Goal: Task Accomplishment & Management: Complete application form

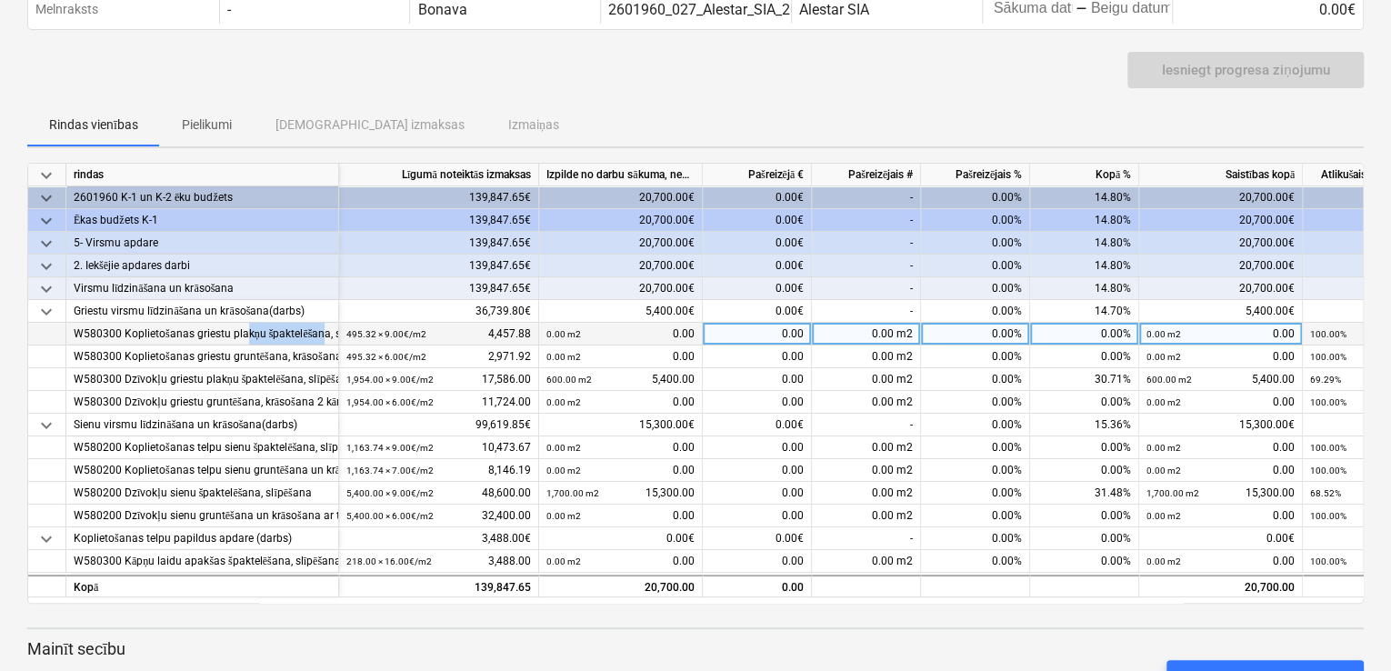
drag, startPoint x: 246, startPoint y: 334, endPoint x: 325, endPoint y: 331, distance: 79.1
click at [325, 331] on div "W580300 Koplietošanas griestu plakņu špaktelēšana, slīpēšana" at bounding box center [202, 334] width 257 height 23
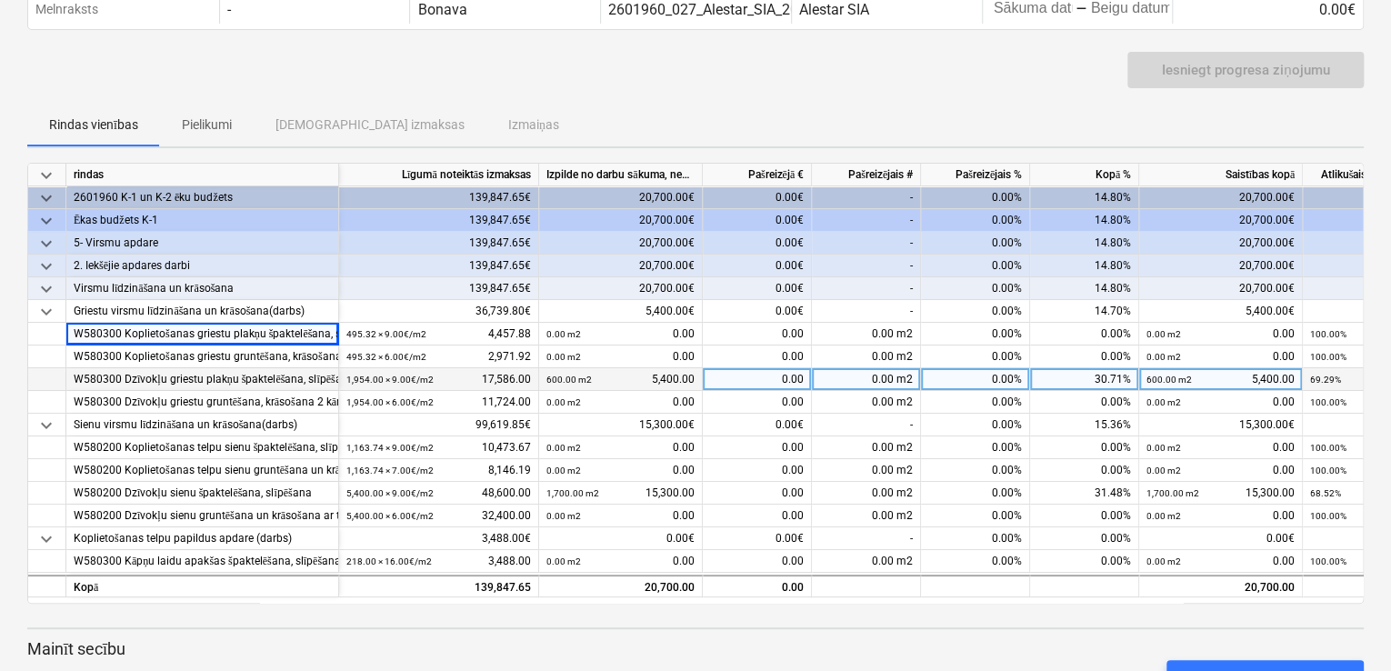
click at [225, 384] on div "W580300 Dzīvokļu griestu plakņu špaktelēšana, slīpēšana" at bounding box center [202, 379] width 257 height 23
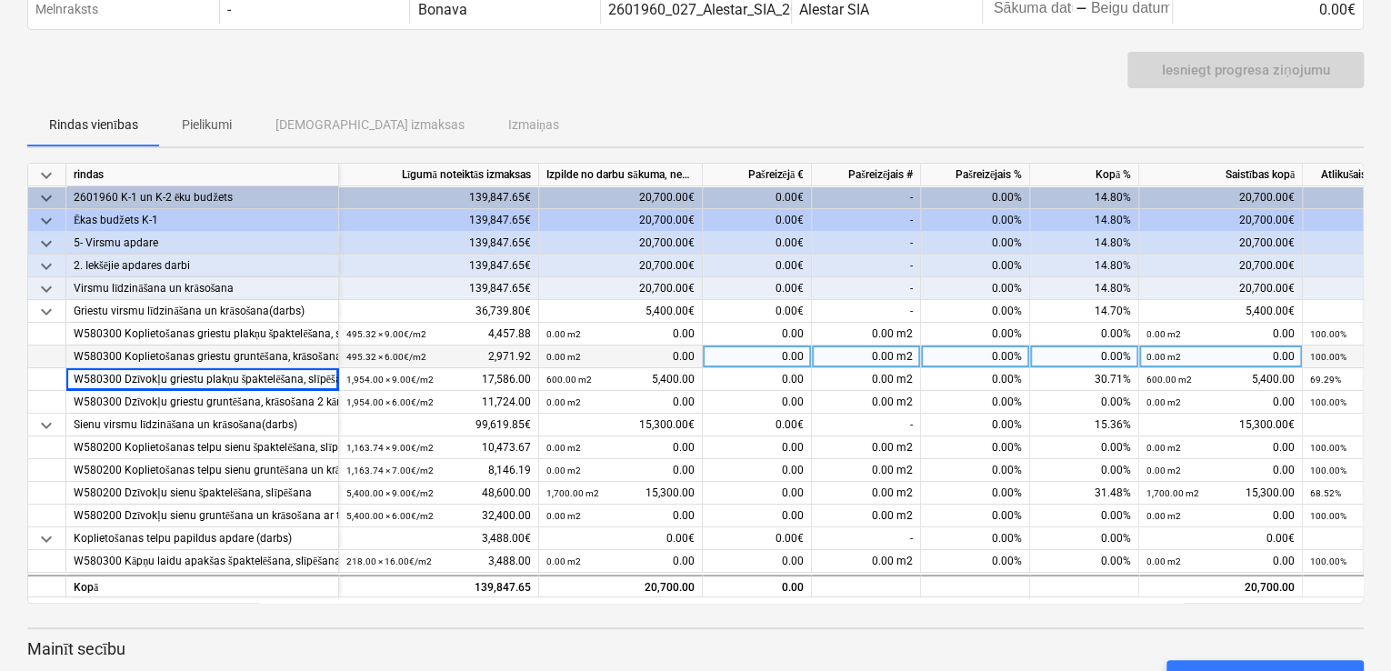
click at [239, 360] on div "W580300 Koplietošanas griestu gruntēšana, krāsošana 2 kārtās" at bounding box center [202, 356] width 257 height 23
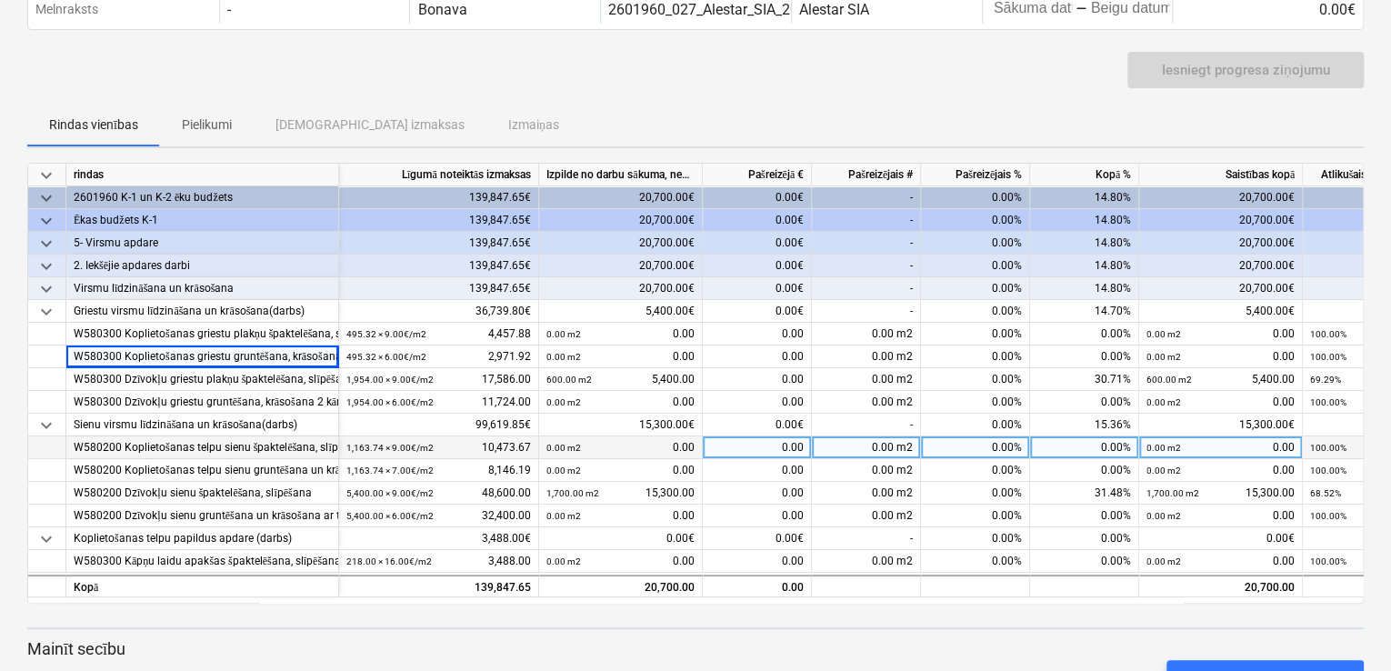
click at [244, 445] on div "W580200 Koplietošanas telpu sienu špaktelēšana, slīpēšana" at bounding box center [202, 447] width 257 height 23
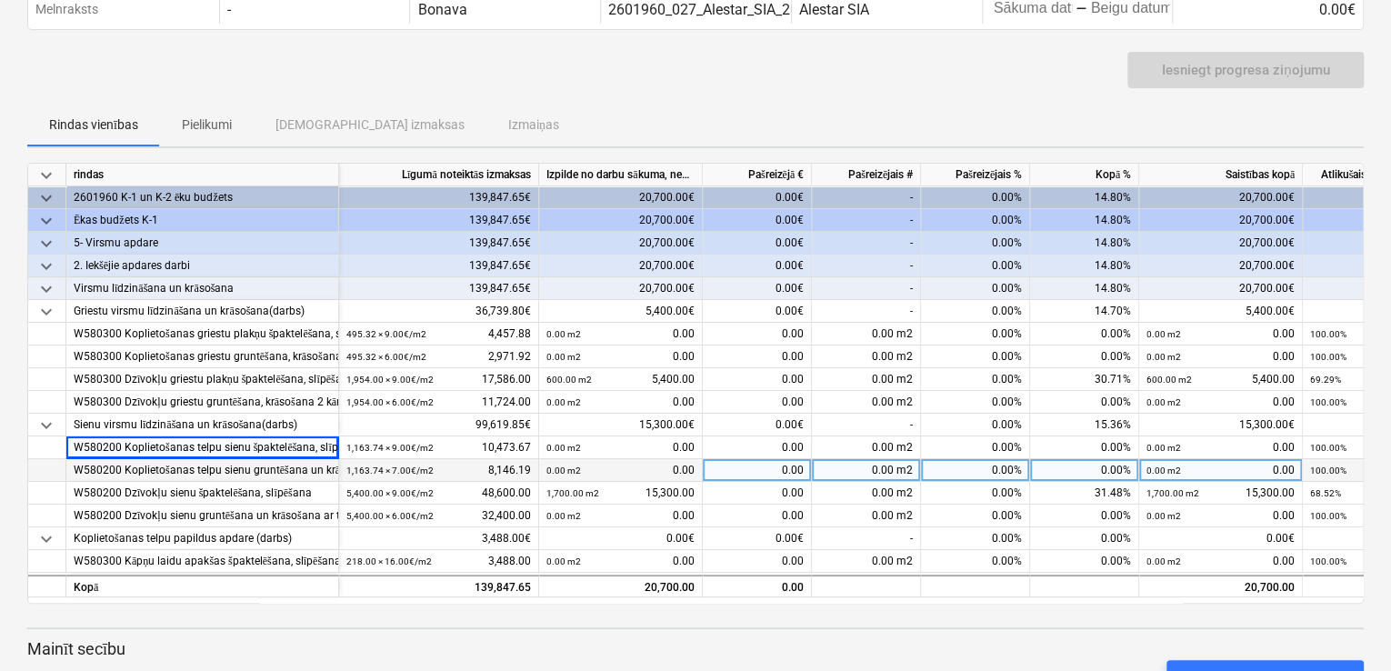
click at [247, 467] on div "W580200 Koplietošanas telpu sienu gruntēšana un krāsošana ar tonētu krāsu 2 kār…" at bounding box center [202, 470] width 257 height 23
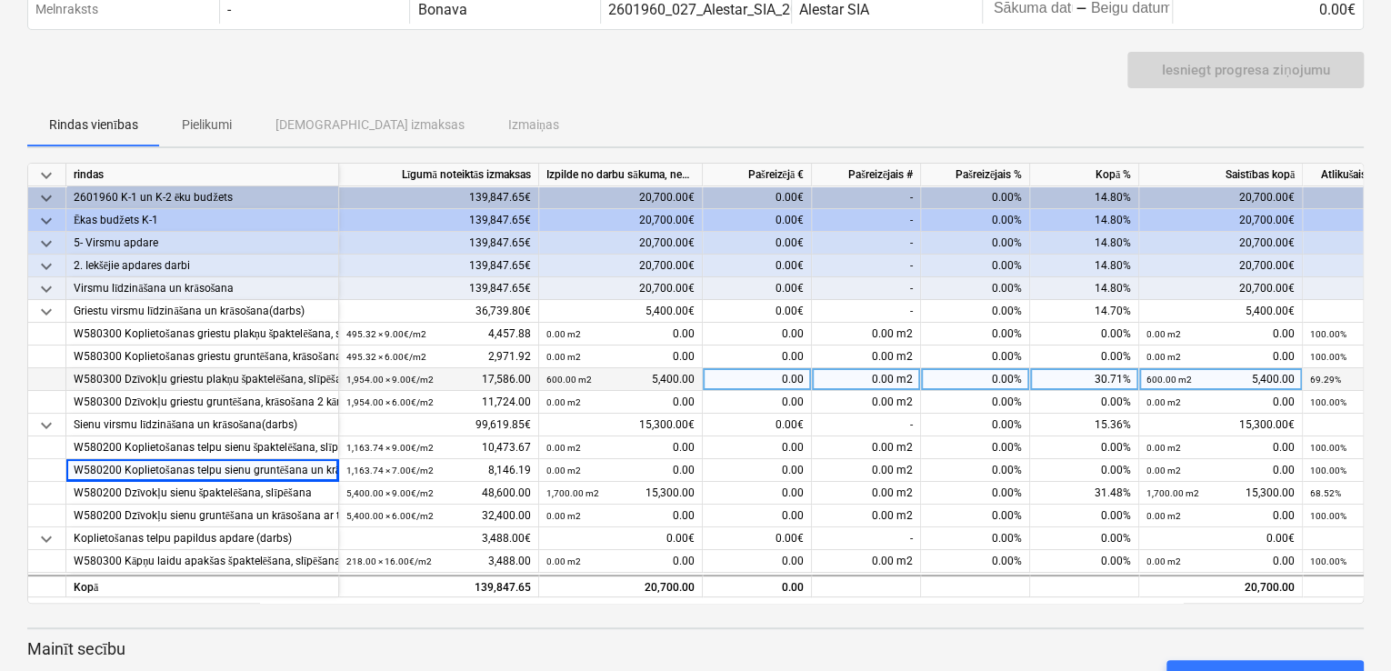
click at [254, 383] on div "W580300 Dzīvokļu griestu plakņu špaktelēšana, slīpēšana" at bounding box center [202, 379] width 257 height 23
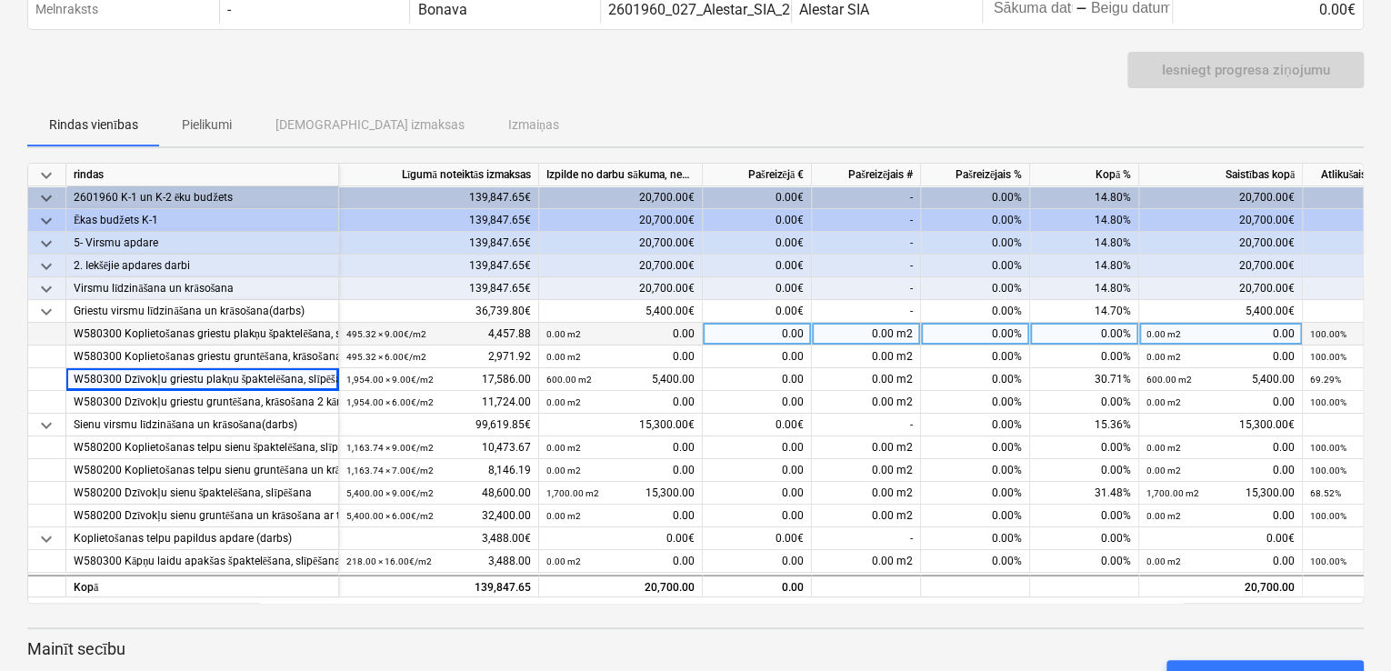
click at [251, 338] on div "W580300 Koplietošanas griestu plakņu špaktelēšana, slīpēšana" at bounding box center [202, 334] width 257 height 23
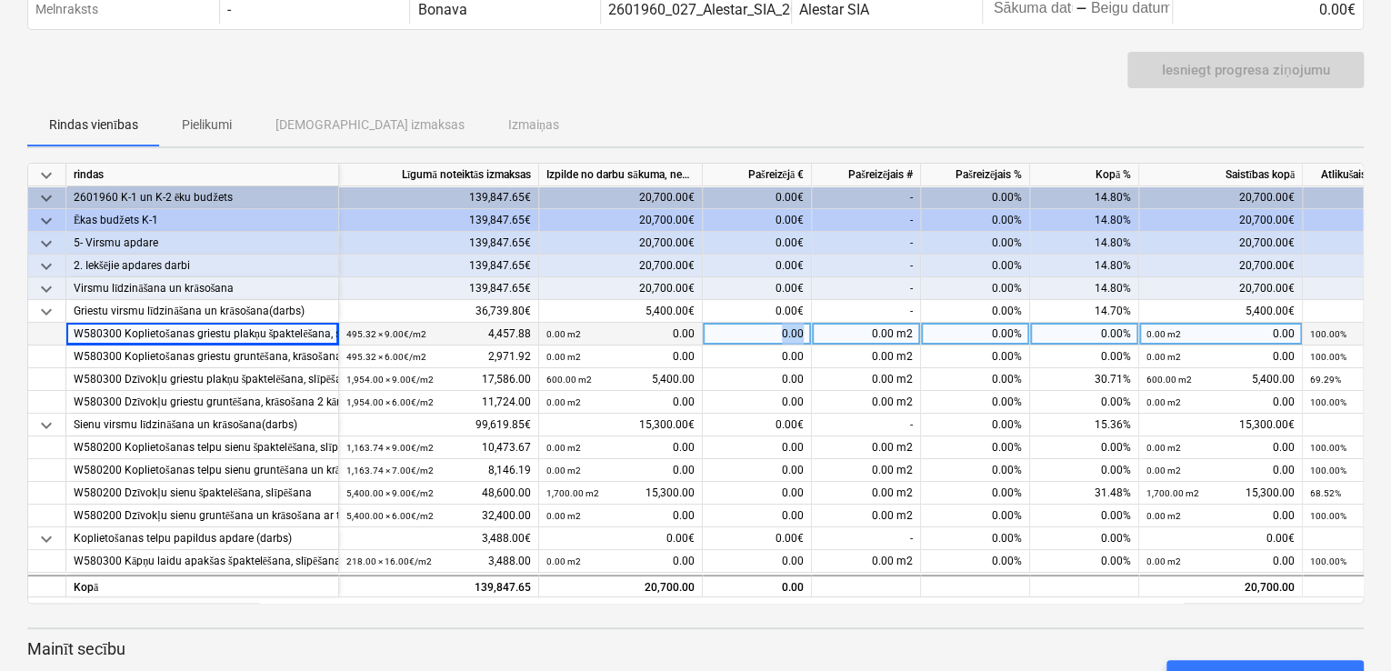
drag, startPoint x: 764, startPoint y: 330, endPoint x: 820, endPoint y: 332, distance: 55.5
click at [0, 0] on div "W580300 Koplietošanas griestu plakņu špaktelēšana, slīpēšana 495.32 × 9.00€ / m…" at bounding box center [0, 0] width 0 height 0
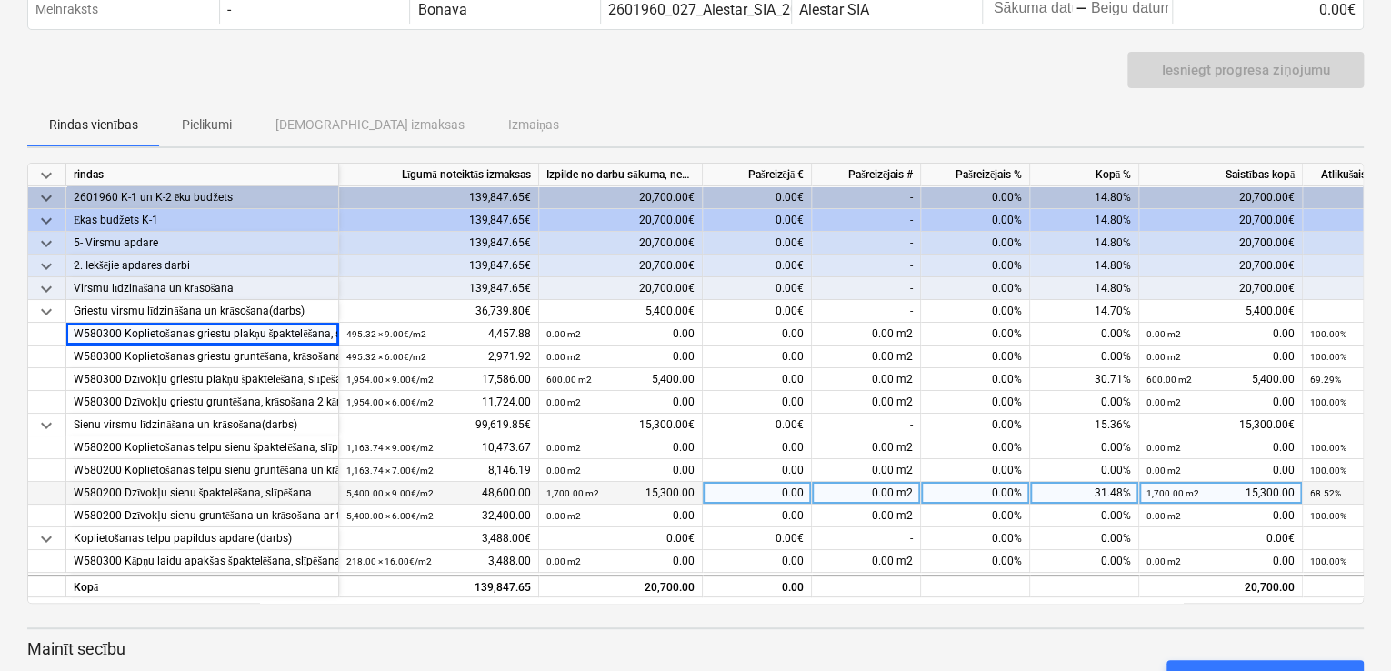
drag, startPoint x: 744, startPoint y: 496, endPoint x: 776, endPoint y: 489, distance: 33.5
click at [776, 489] on div "0.00" at bounding box center [757, 493] width 109 height 23
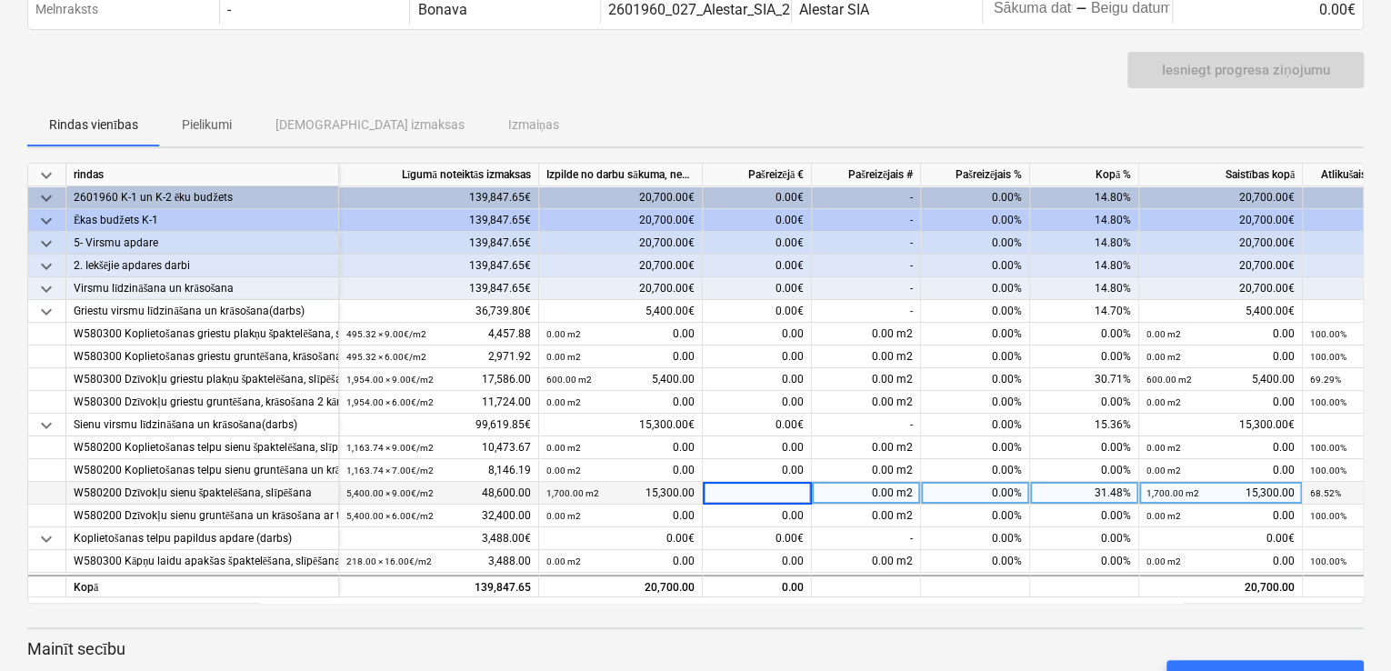
click at [776, 489] on input at bounding box center [757, 493] width 108 height 22
type input "1"
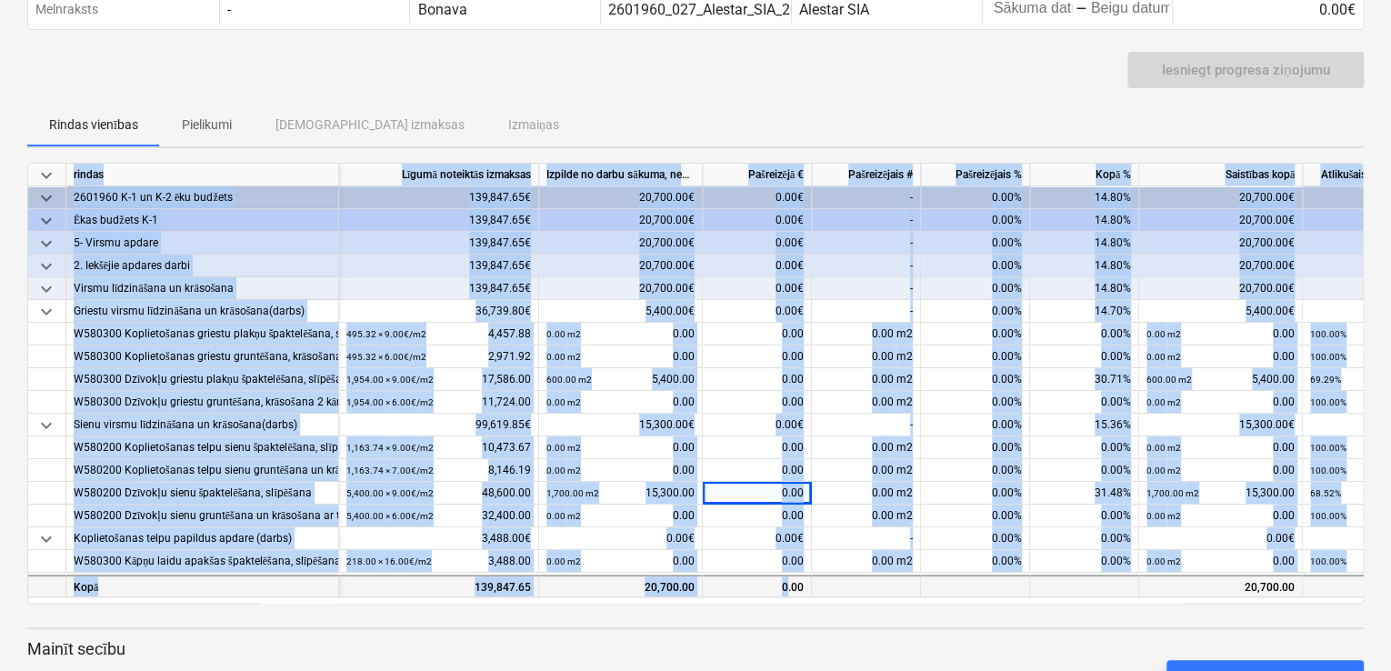
drag, startPoint x: 756, startPoint y: 601, endPoint x: 786, endPoint y: 594, distance: 30.9
click at [786, 594] on div "keyboard_arrow_down rindas Līgumā noteiktās izmaksas Izpilde no darbu sākuma, n…" at bounding box center [695, 383] width 1336 height 441
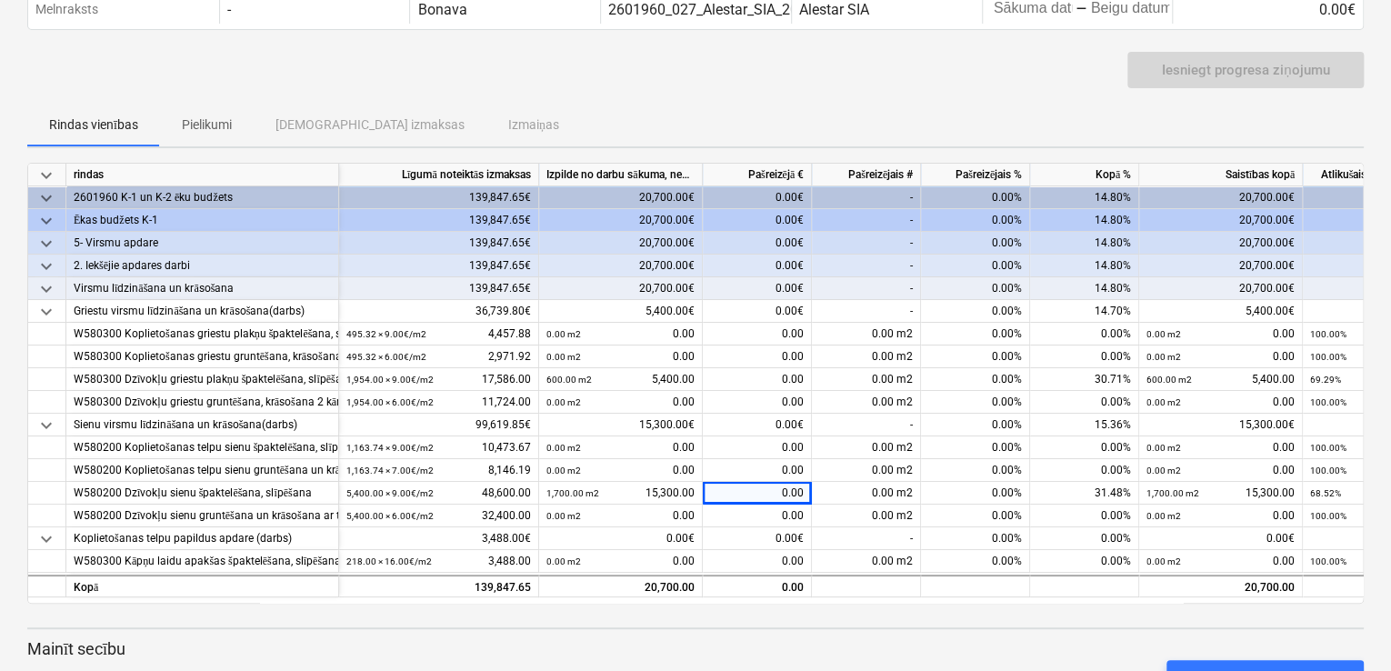
click at [735, 653] on div "Pievienot izmaiņu secību" at bounding box center [695, 678] width 1351 height 51
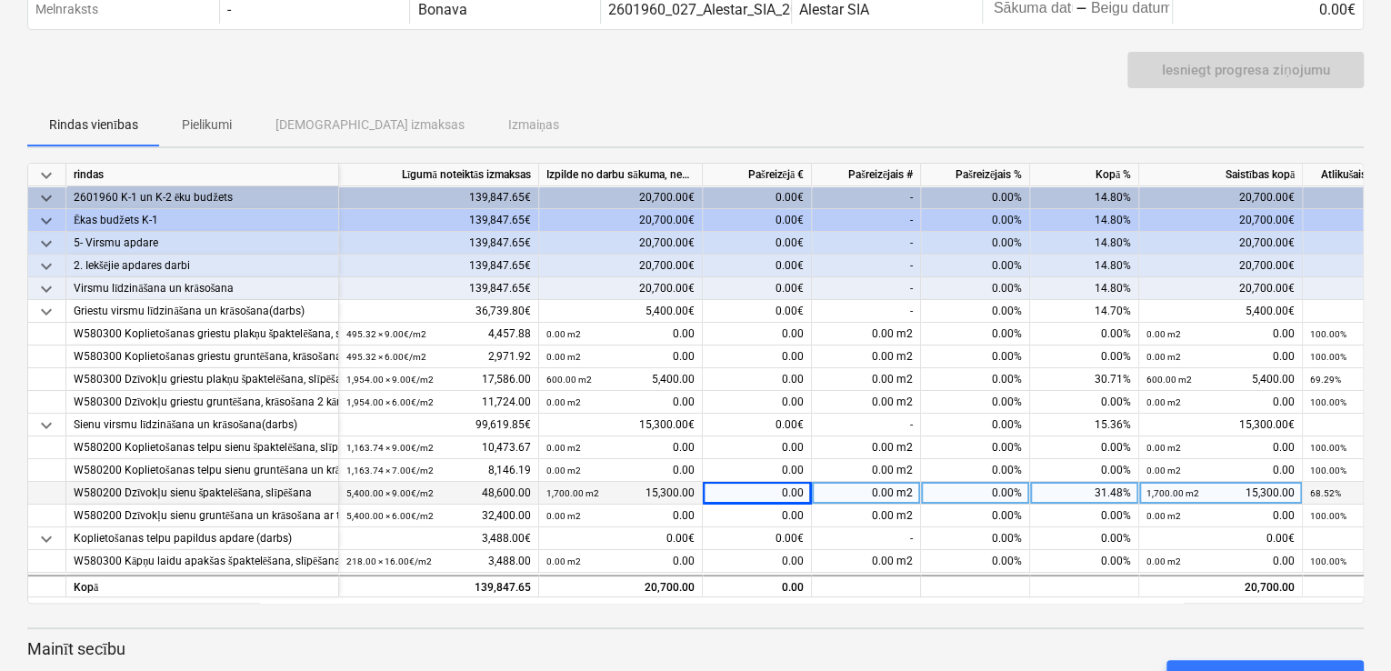
click at [1334, 488] on small "68.52%" at bounding box center [1325, 493] width 31 height 10
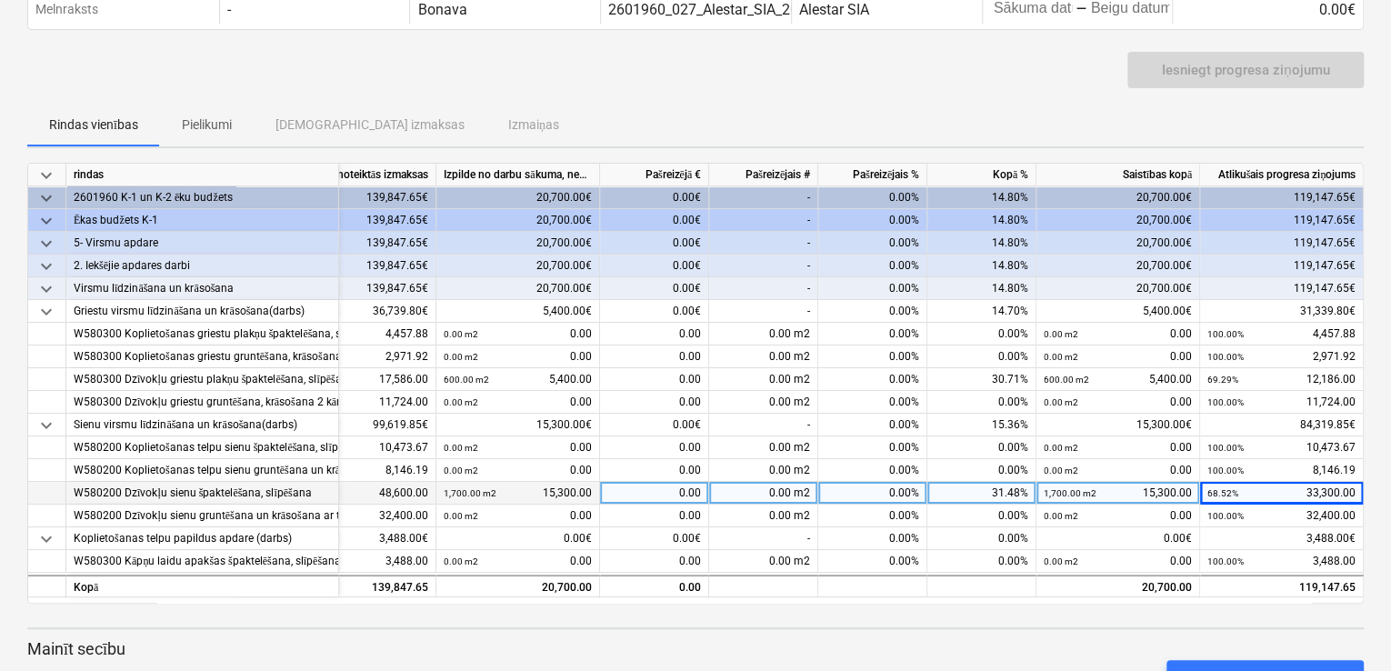
click at [652, 498] on div "0.00" at bounding box center [654, 493] width 109 height 23
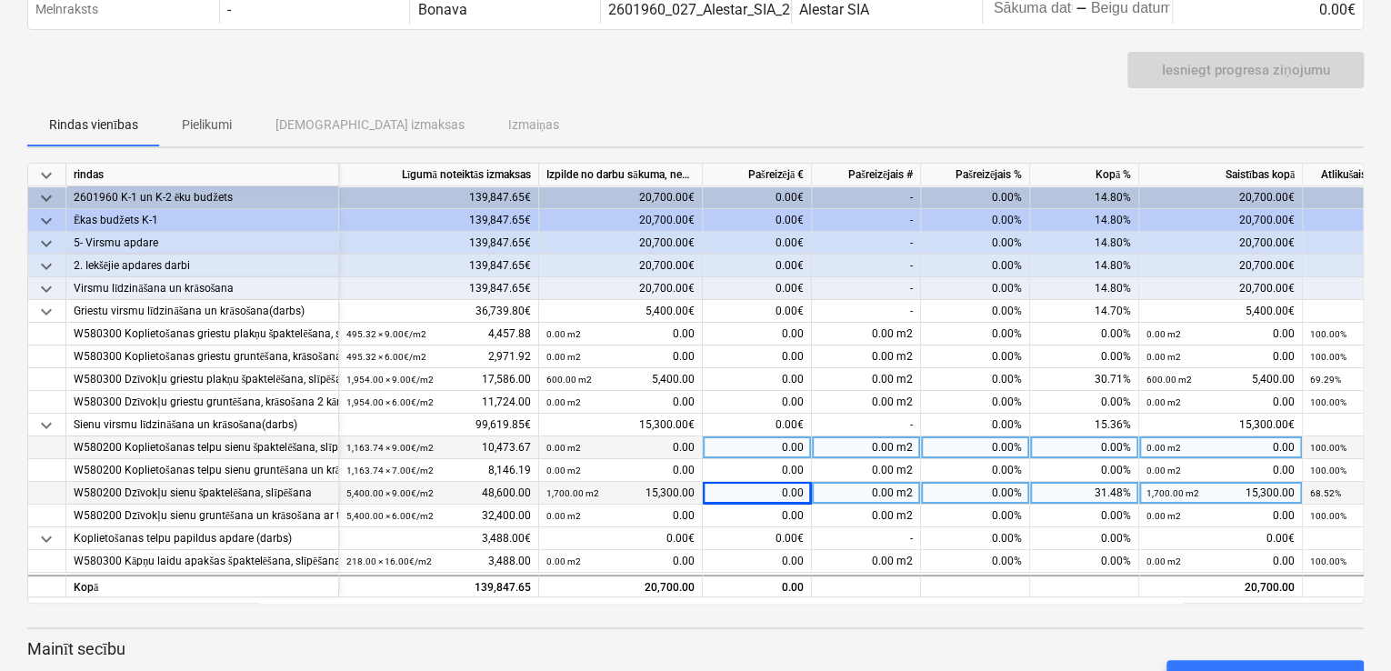
click at [764, 444] on div "0.00" at bounding box center [757, 447] width 109 height 23
drag, startPoint x: 275, startPoint y: 440, endPoint x: 341, endPoint y: 450, distance: 66.2
click at [0, 0] on div "W580200 Koplietošanas telpu sienu špaktelēšana, slīpēšana 1,163.74 × 9.00€ / m2…" at bounding box center [0, 0] width 0 height 0
click at [296, 448] on div "W580200 Koplietošanas telpu sienu špaktelēšana, slīpēšana" at bounding box center [202, 447] width 257 height 23
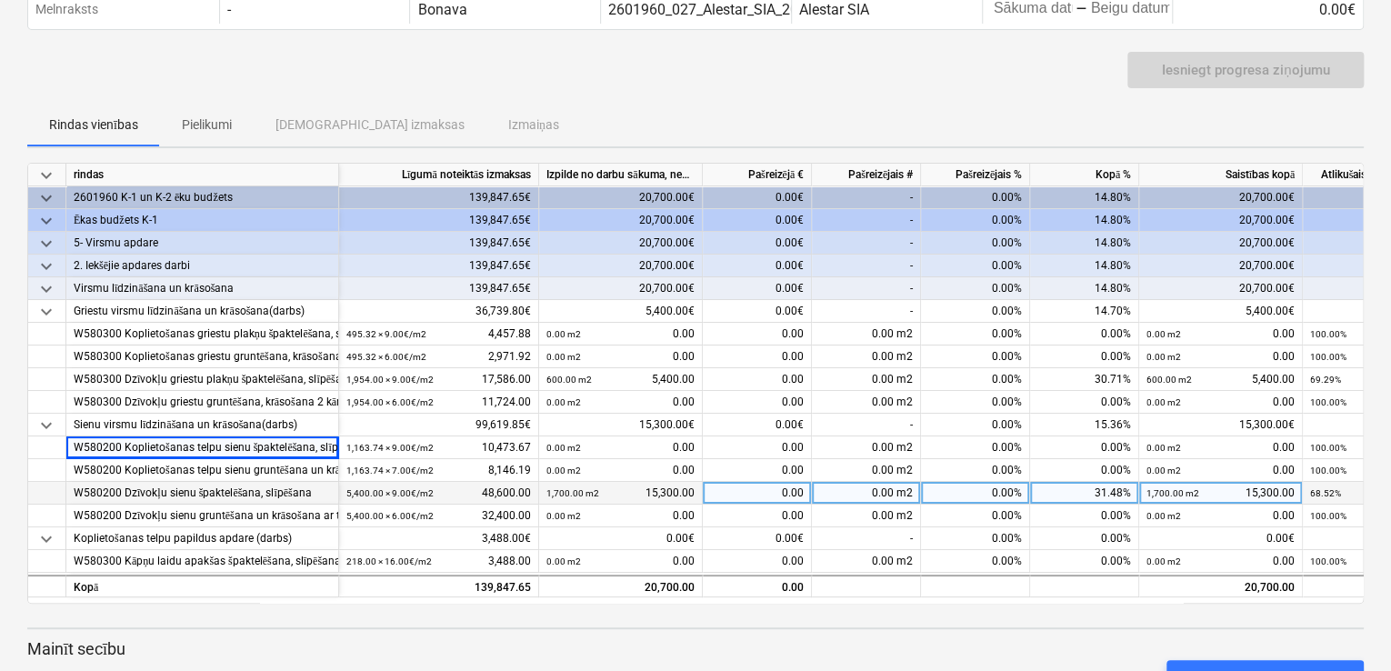
click at [771, 495] on div "0.00" at bounding box center [757, 493] width 109 height 23
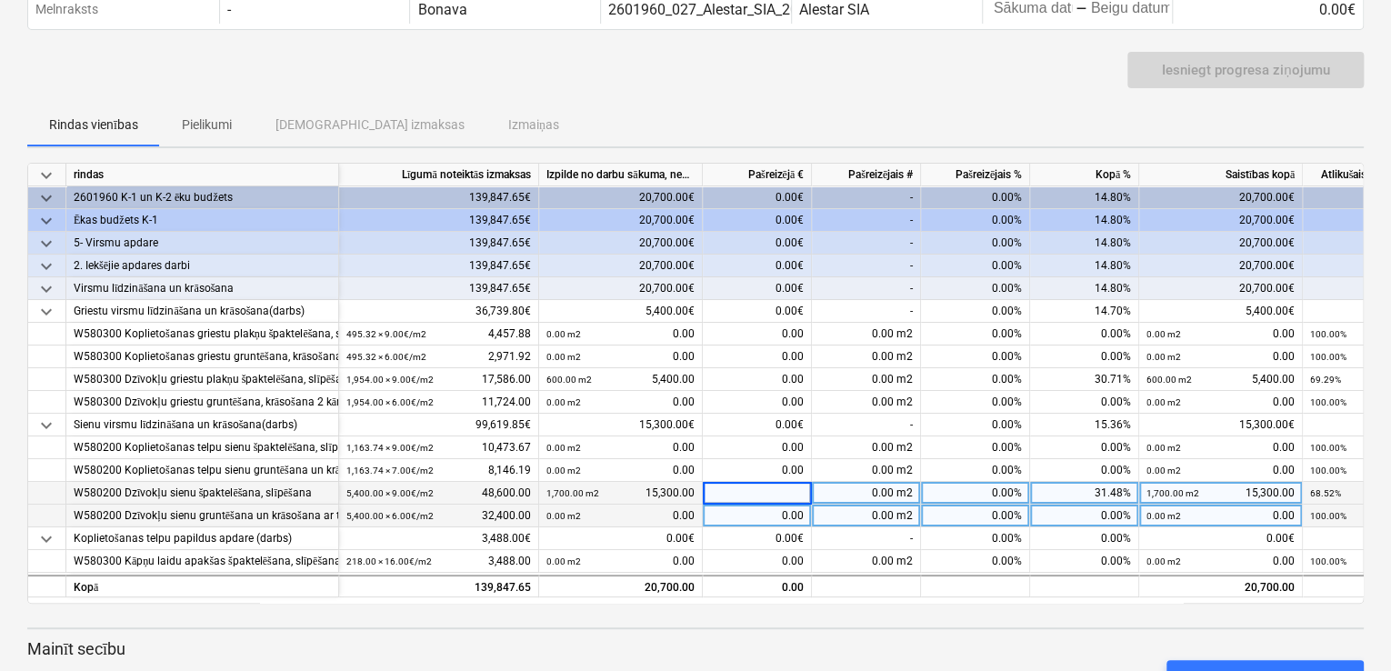
click at [760, 511] on div "0.00" at bounding box center [757, 515] width 109 height 23
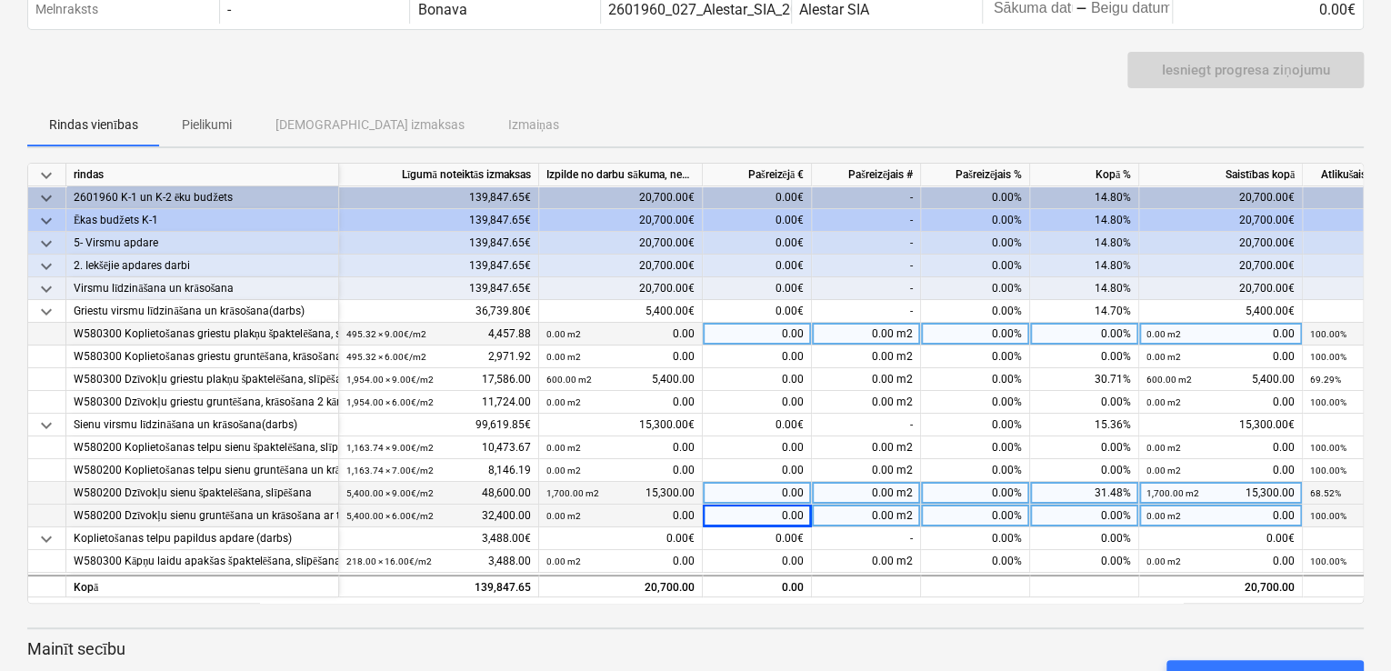
click at [760, 334] on div "0.00" at bounding box center [757, 334] width 109 height 23
type input "2674,73"
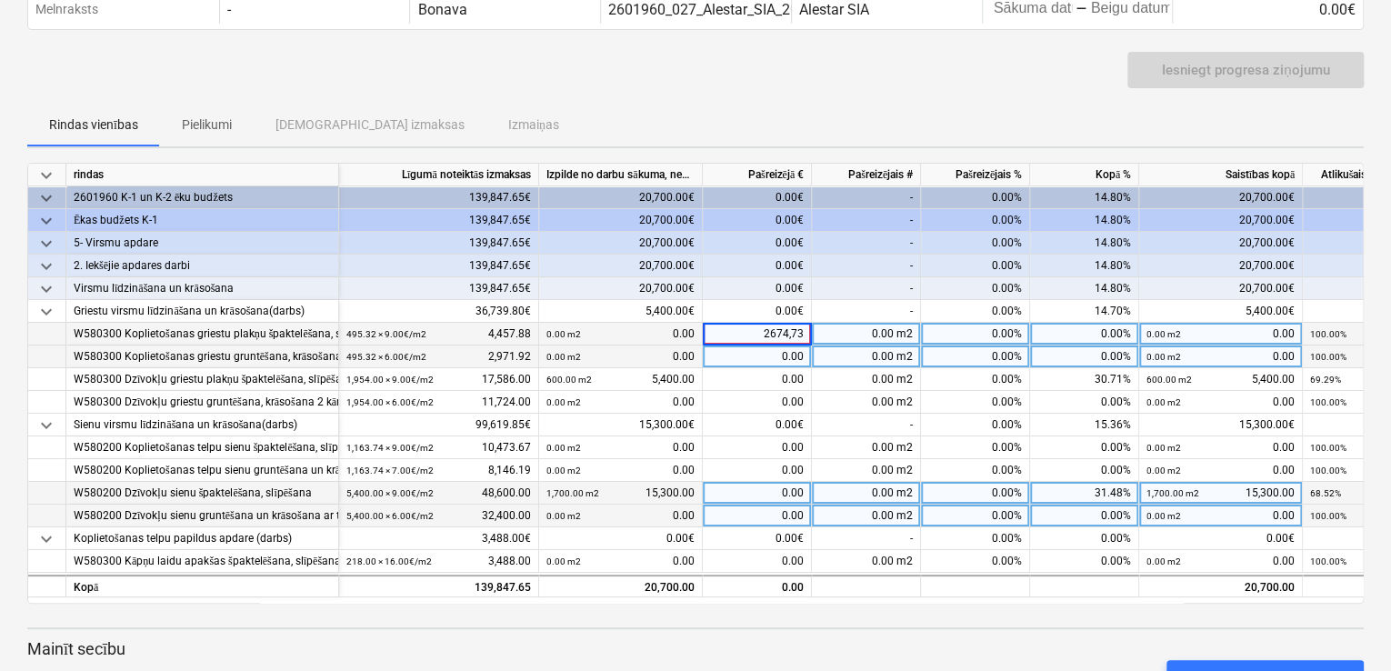
click at [759, 352] on div "0.00" at bounding box center [757, 356] width 109 height 23
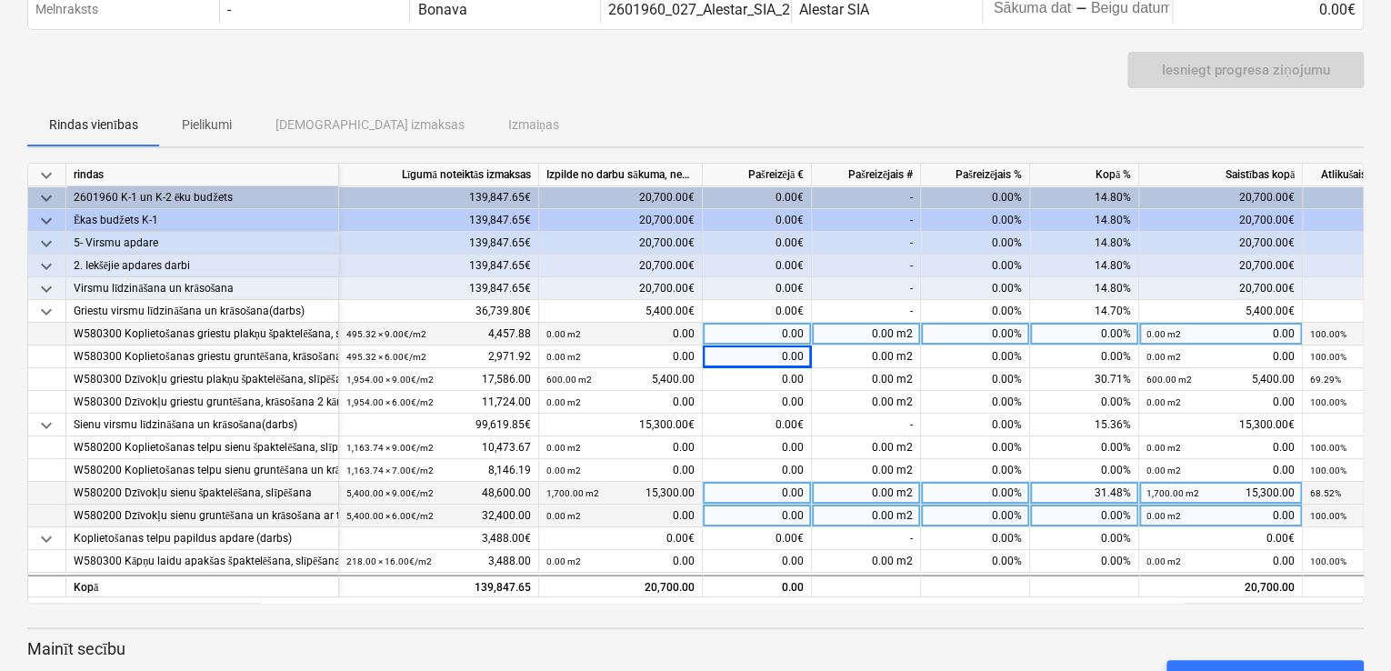
click at [768, 336] on div "0.00" at bounding box center [757, 334] width 109 height 23
type input "26747.73"
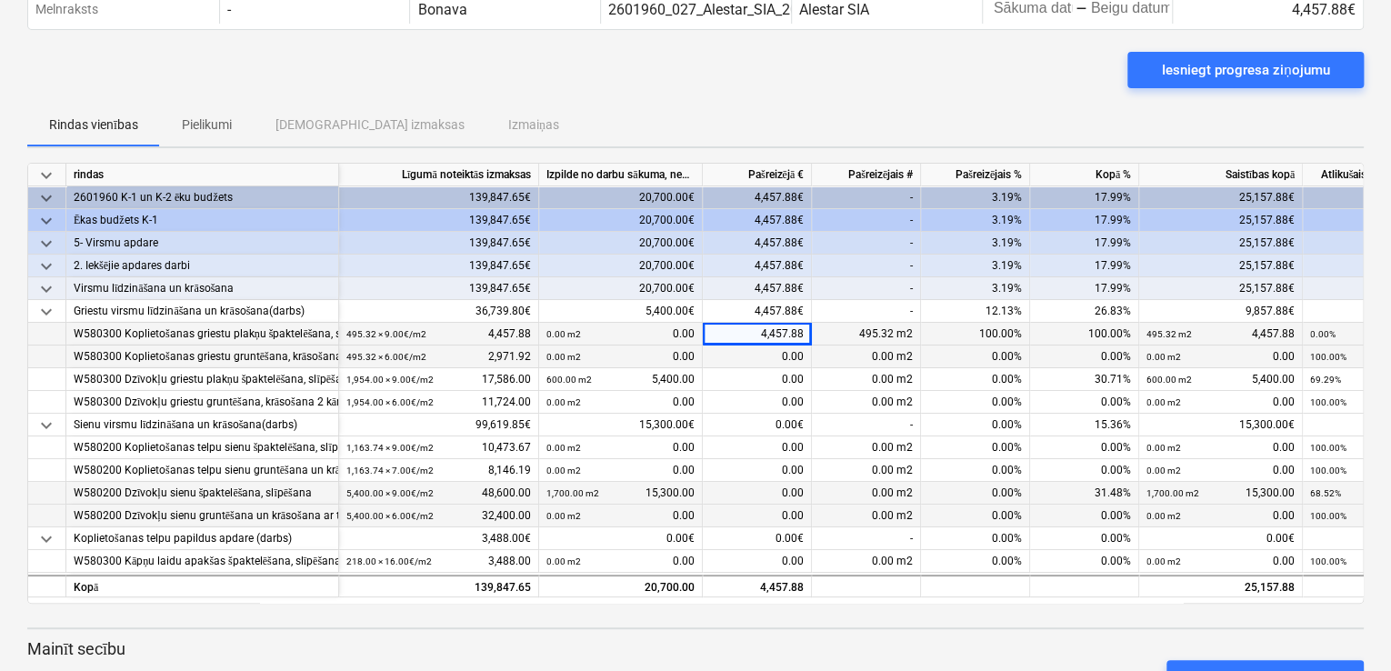
click at [767, 353] on div "0.00" at bounding box center [757, 356] width 109 height 23
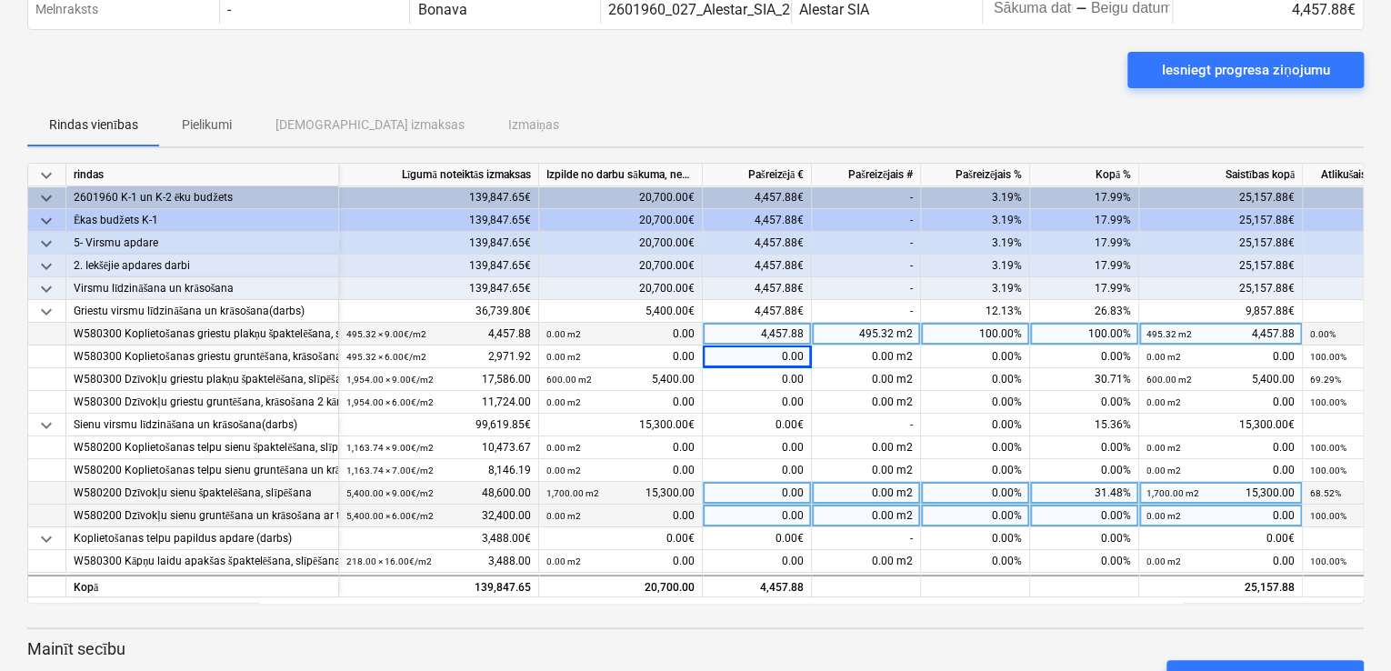
click at [763, 334] on div "4,457.88" at bounding box center [757, 334] width 109 height 23
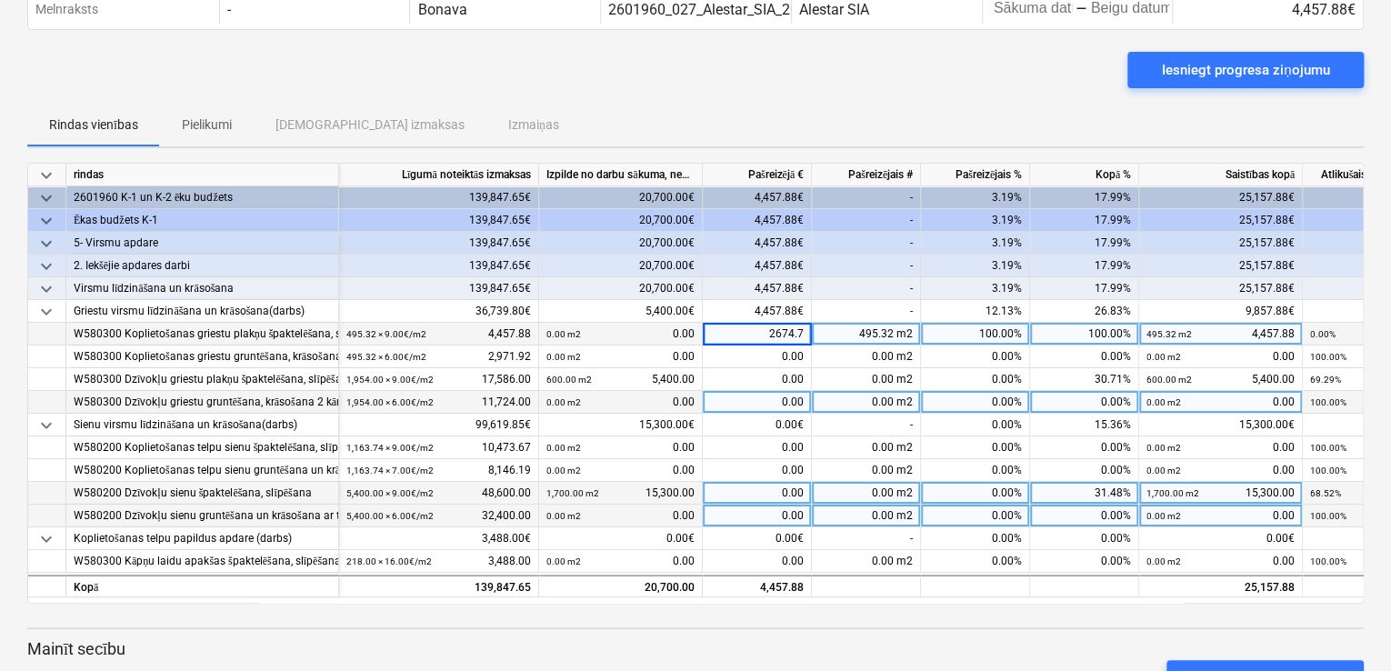
type input "2674.73"
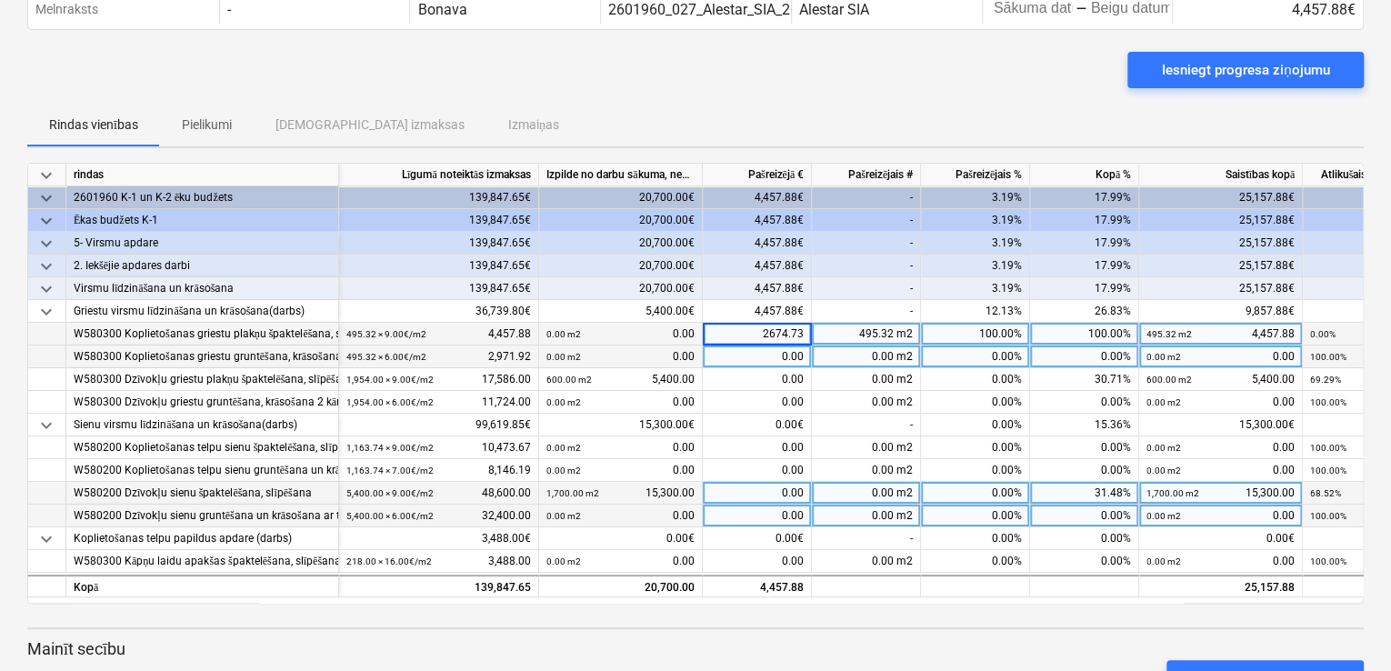
click at [764, 354] on div "0.00" at bounding box center [757, 356] width 109 height 23
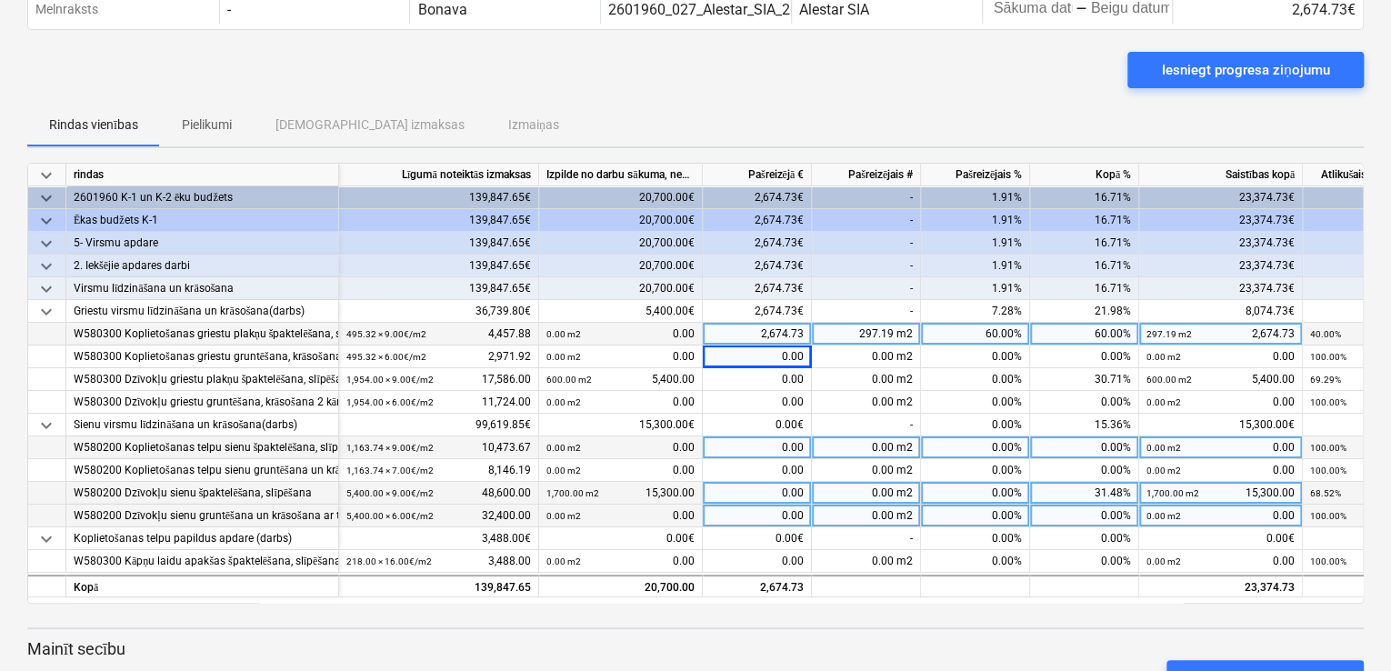
click at [758, 442] on div "0.00" at bounding box center [757, 447] width 109 height 23
type input "6284.20"
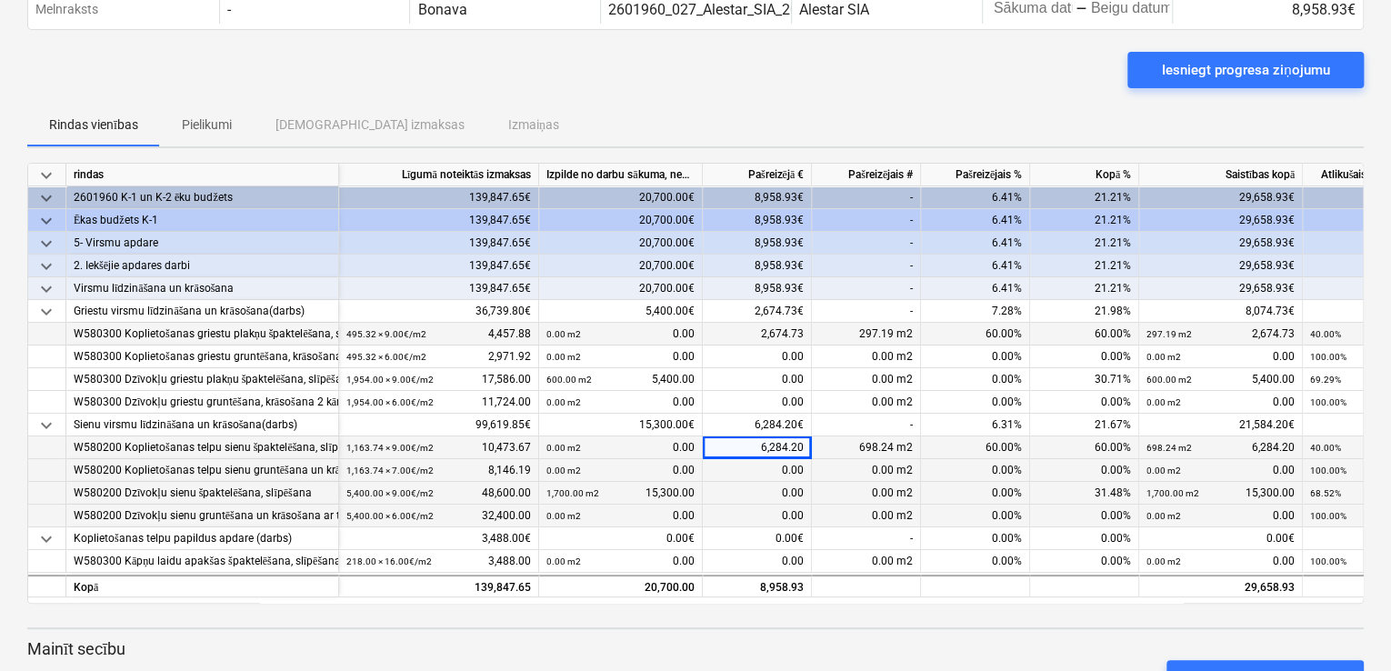
click at [760, 473] on div "0.00" at bounding box center [757, 470] width 109 height 23
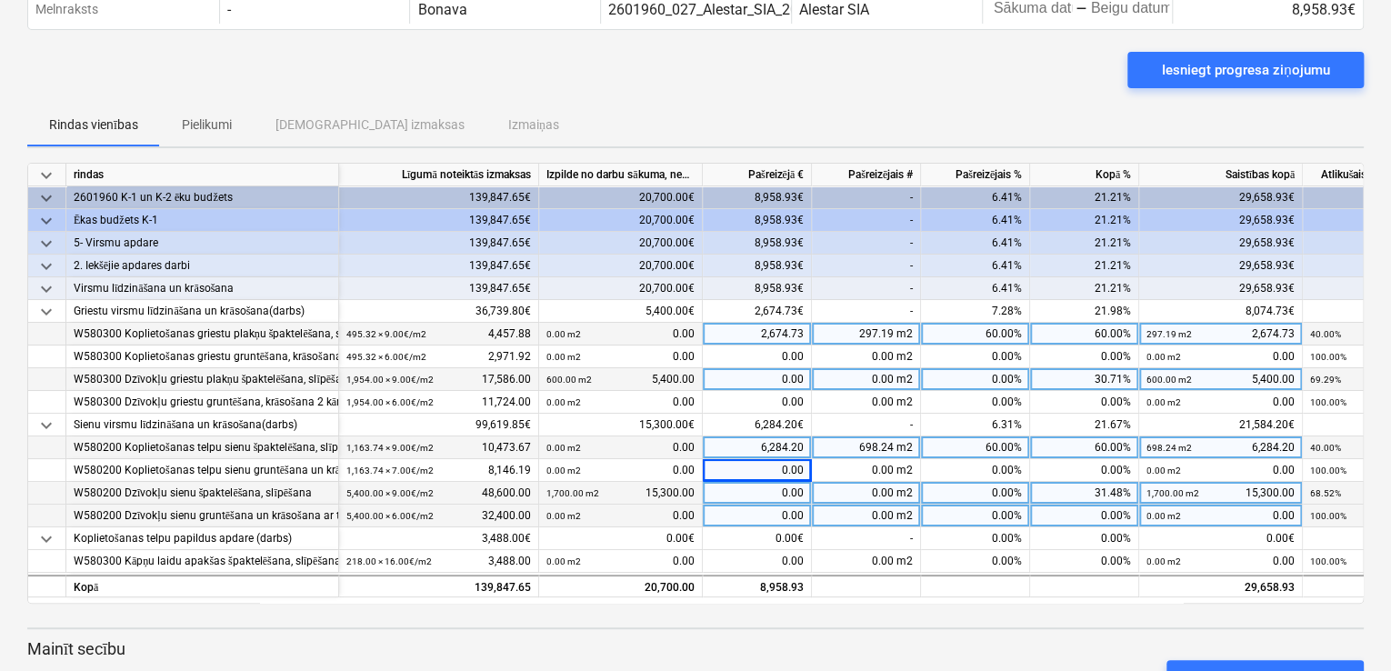
click at [782, 382] on div "0.00" at bounding box center [757, 379] width 109 height 23
type input "5151.60"
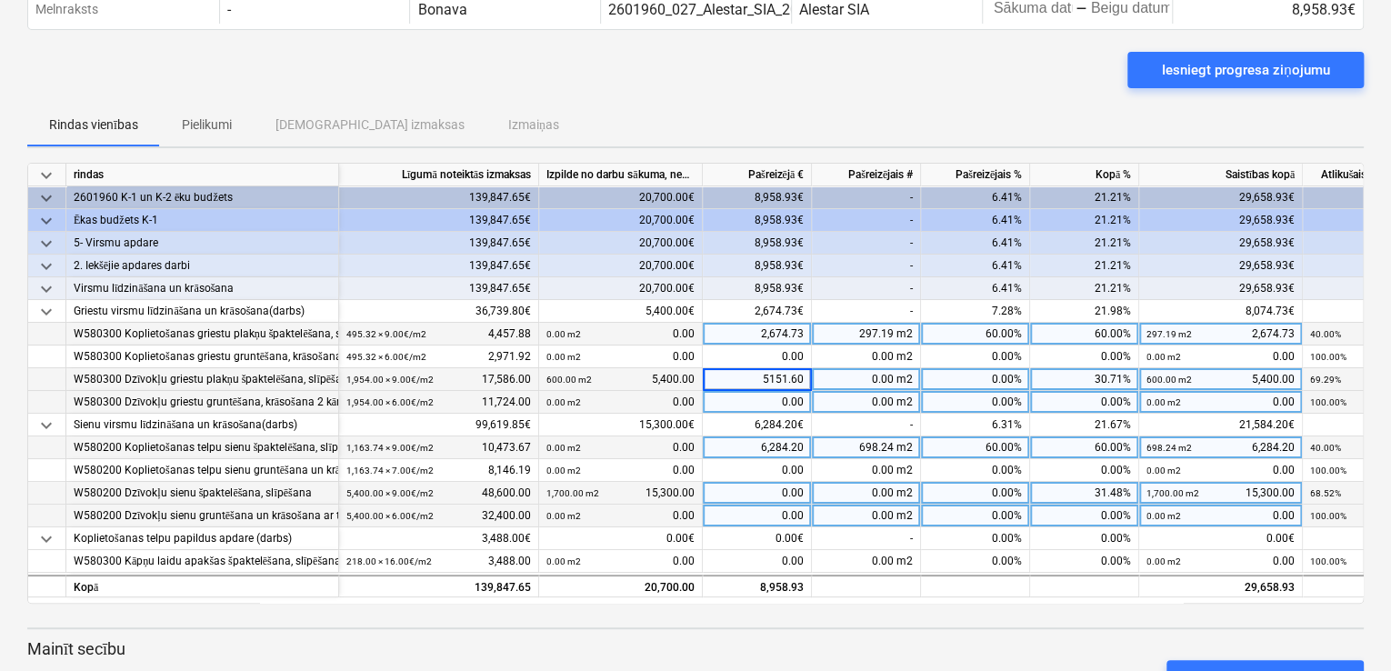
click at [759, 398] on div "0.00" at bounding box center [757, 402] width 109 height 23
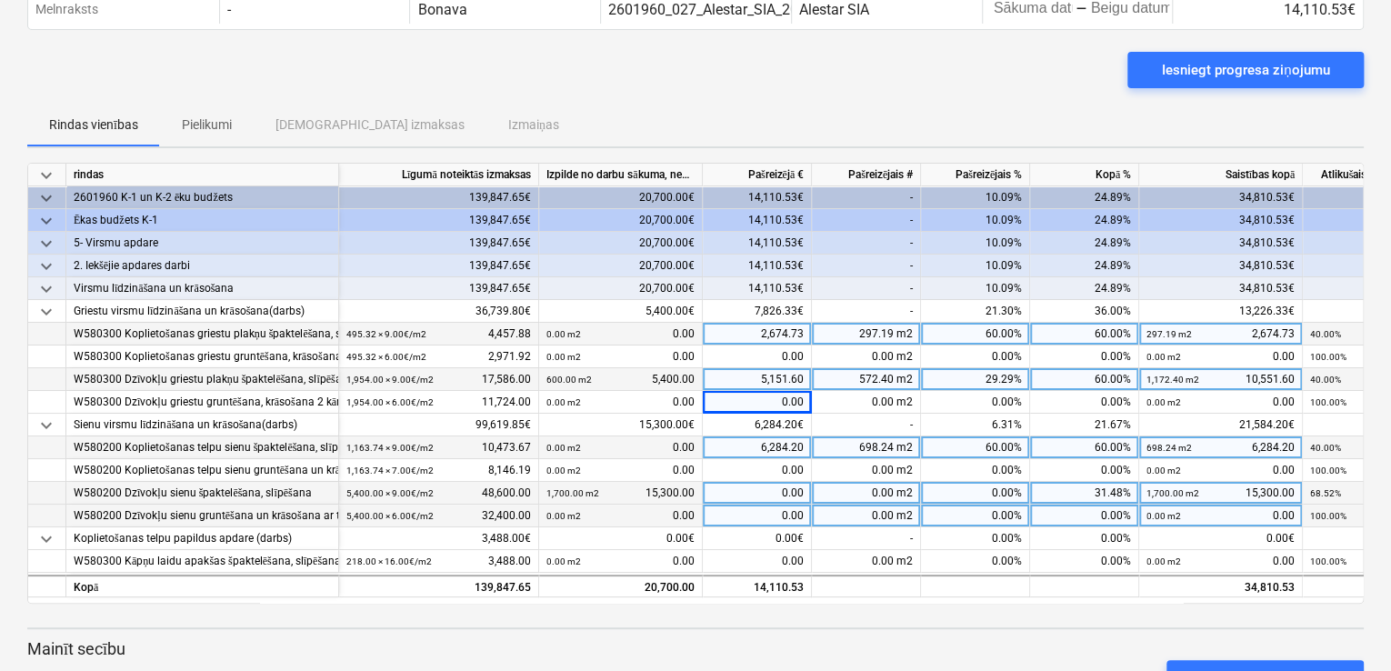
click at [767, 494] on div "0.00" at bounding box center [757, 493] width 109 height 23
type input "13860"
click at [751, 543] on div "0.00€" at bounding box center [757, 538] width 109 height 23
click at [752, 335] on div "2,674.73" at bounding box center [757, 334] width 109 height 23
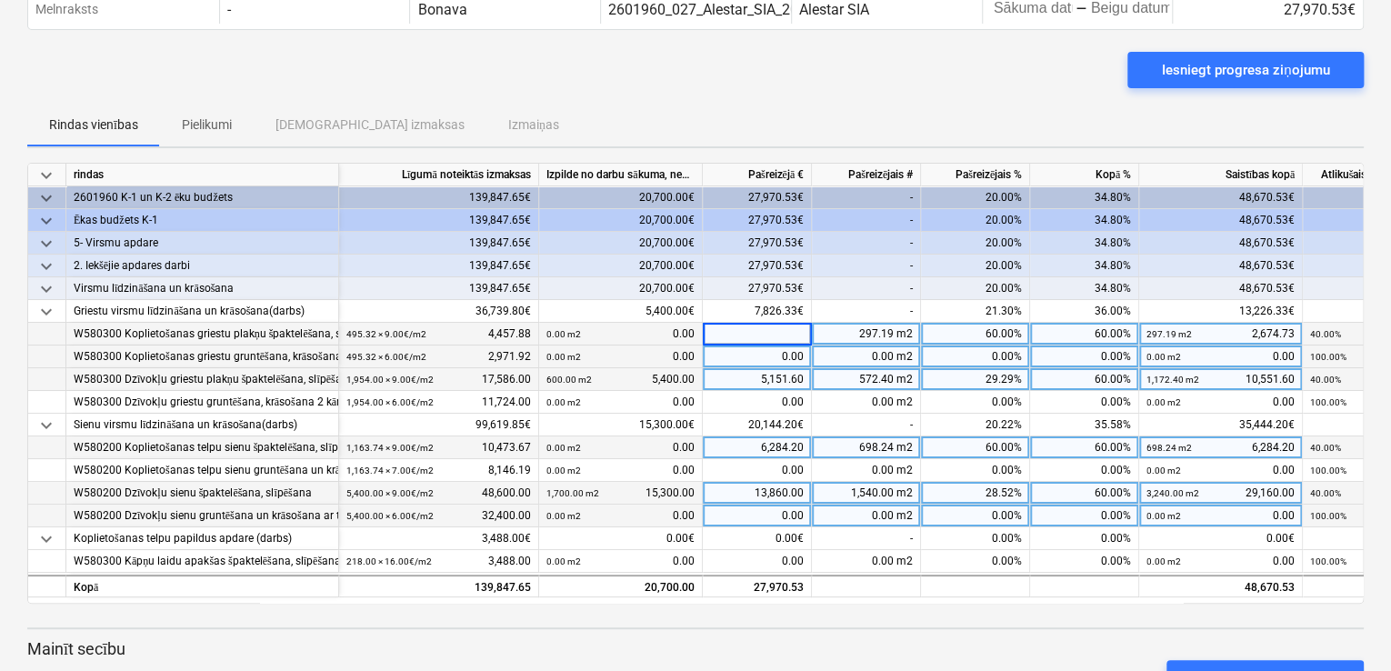
click at [745, 352] on div "0.00" at bounding box center [757, 356] width 109 height 23
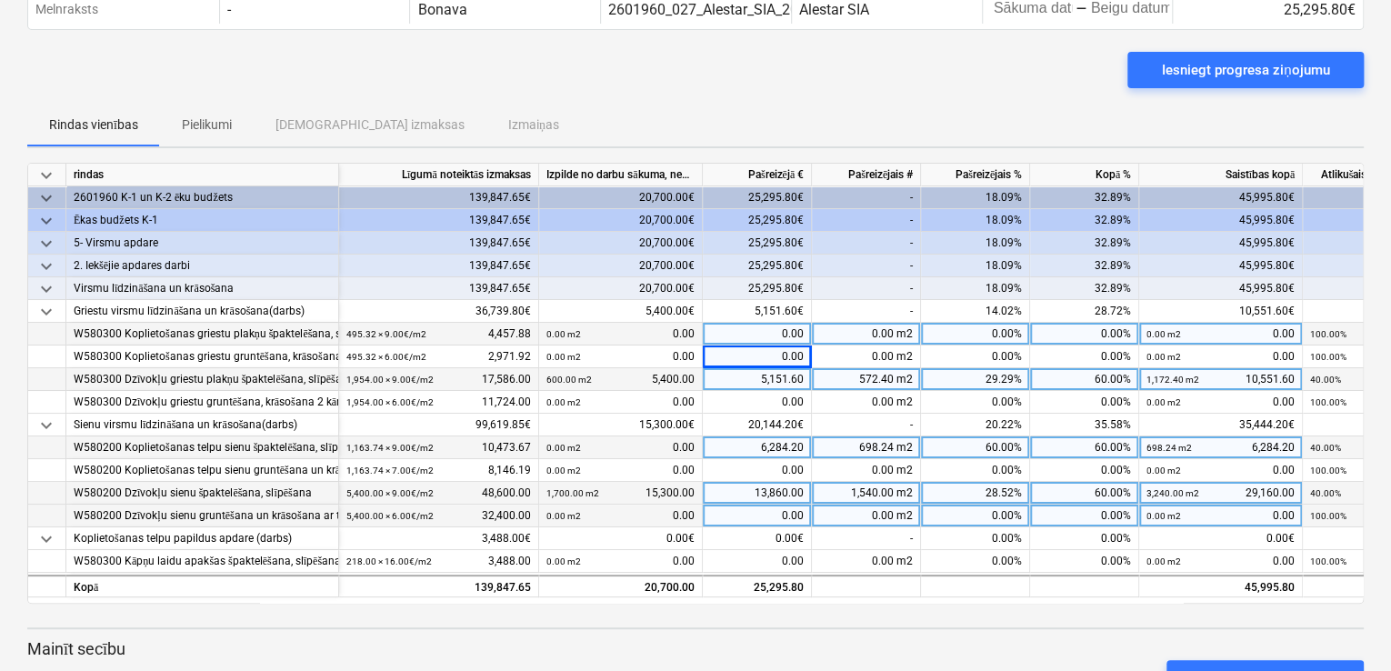
click at [745, 490] on div "13,860.00" at bounding box center [757, 493] width 109 height 23
type input "13560"
click at [764, 537] on div "0.00€" at bounding box center [757, 538] width 109 height 23
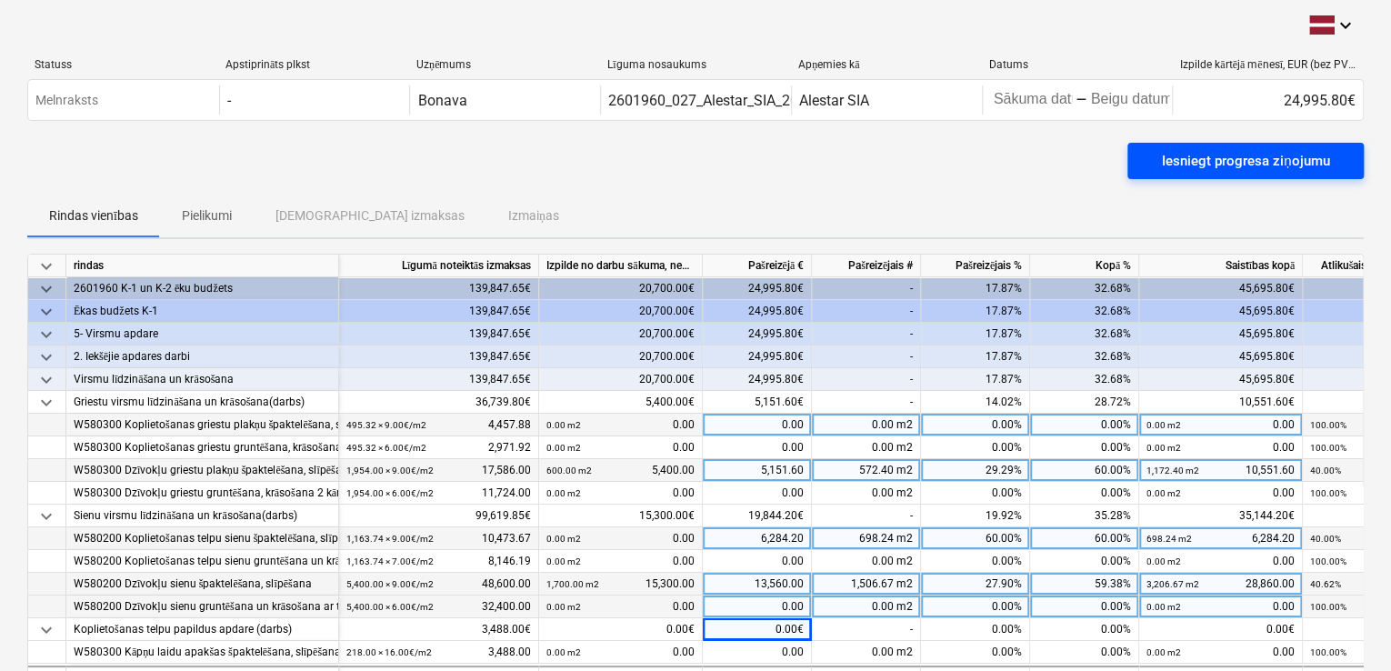
click at [1270, 146] on button "Iesniegt progresa ziņojumu" at bounding box center [1245, 161] width 236 height 36
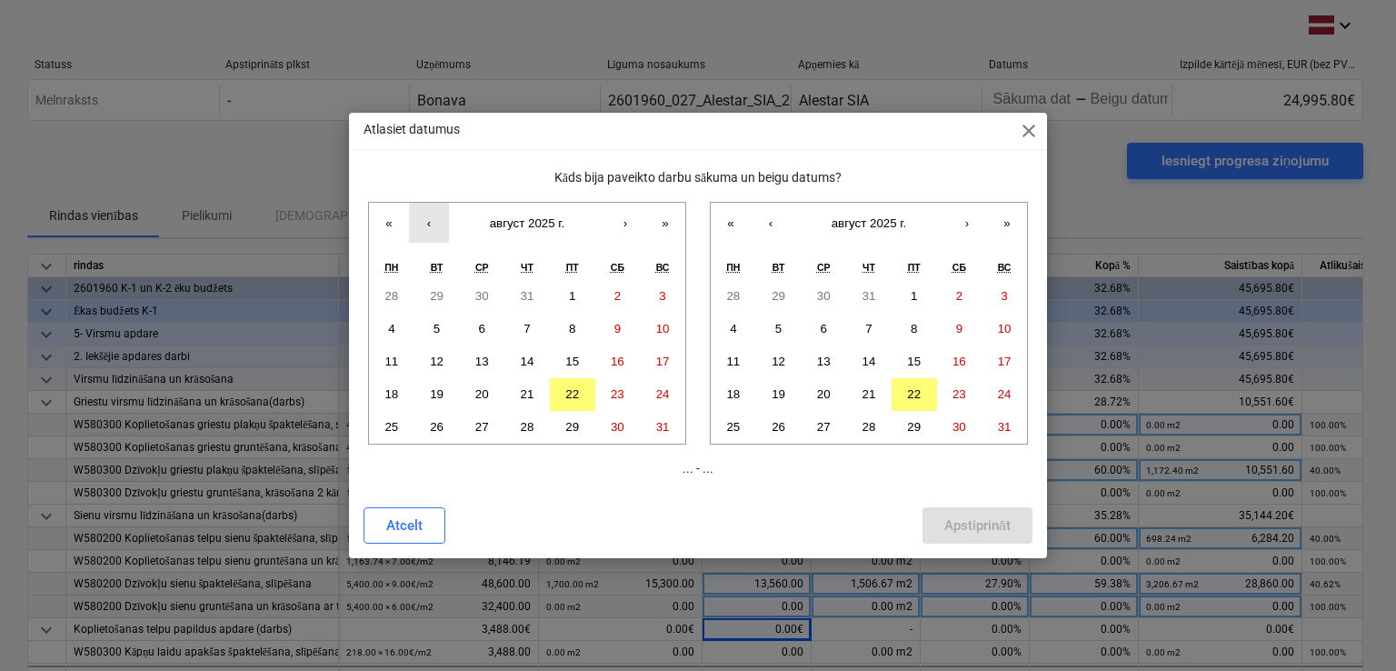
click at [425, 224] on button "‹" at bounding box center [429, 223] width 40 height 40
click at [440, 293] on abbr "1" at bounding box center [437, 296] width 6 height 14
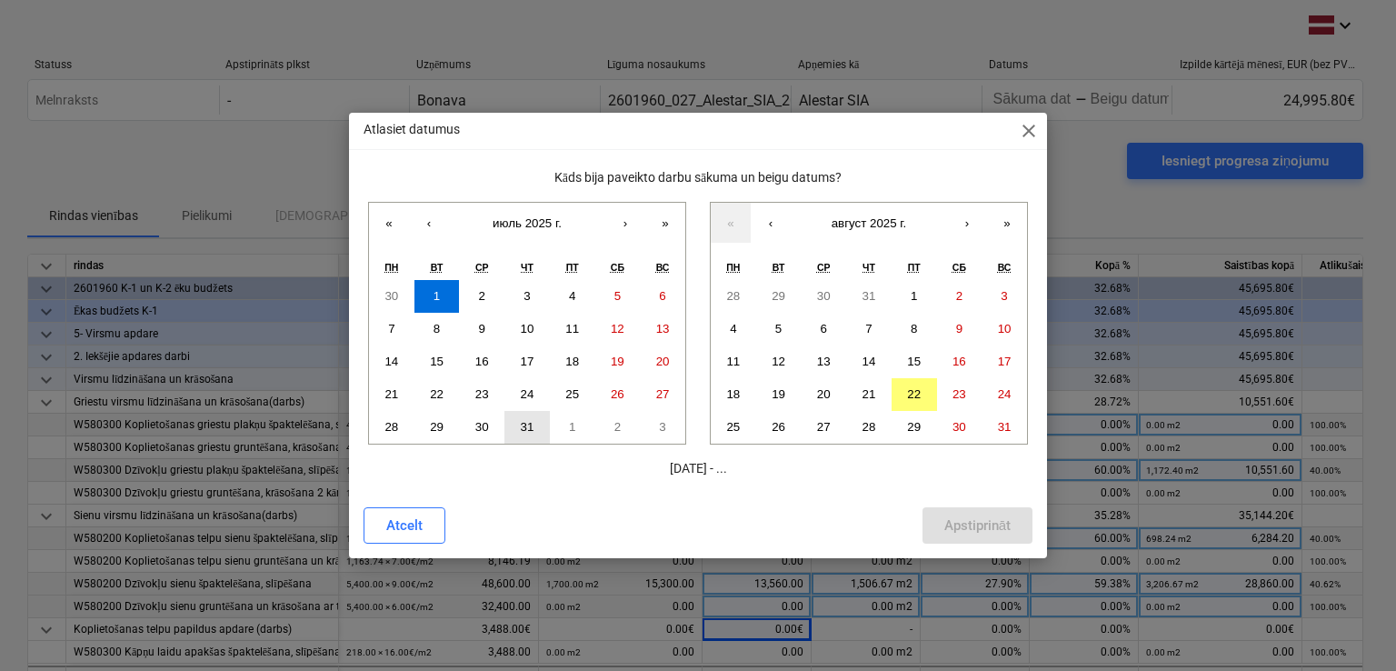
click at [527, 423] on abbr "31" at bounding box center [528, 427] width 14 height 14
click at [433, 292] on button "1" at bounding box center [436, 296] width 45 height 33
click at [524, 431] on abbr "31" at bounding box center [528, 427] width 14 height 14
drag, startPoint x: 433, startPoint y: 288, endPoint x: 524, endPoint y: 337, distance: 103.3
click at [524, 337] on div "30 1 2 3 4 5 6 7 8 9 10 11 12 13 14 15 16 17 18 19 20 21 22 23 24 25 26 27 28 2…" at bounding box center [527, 362] width 316 height 164
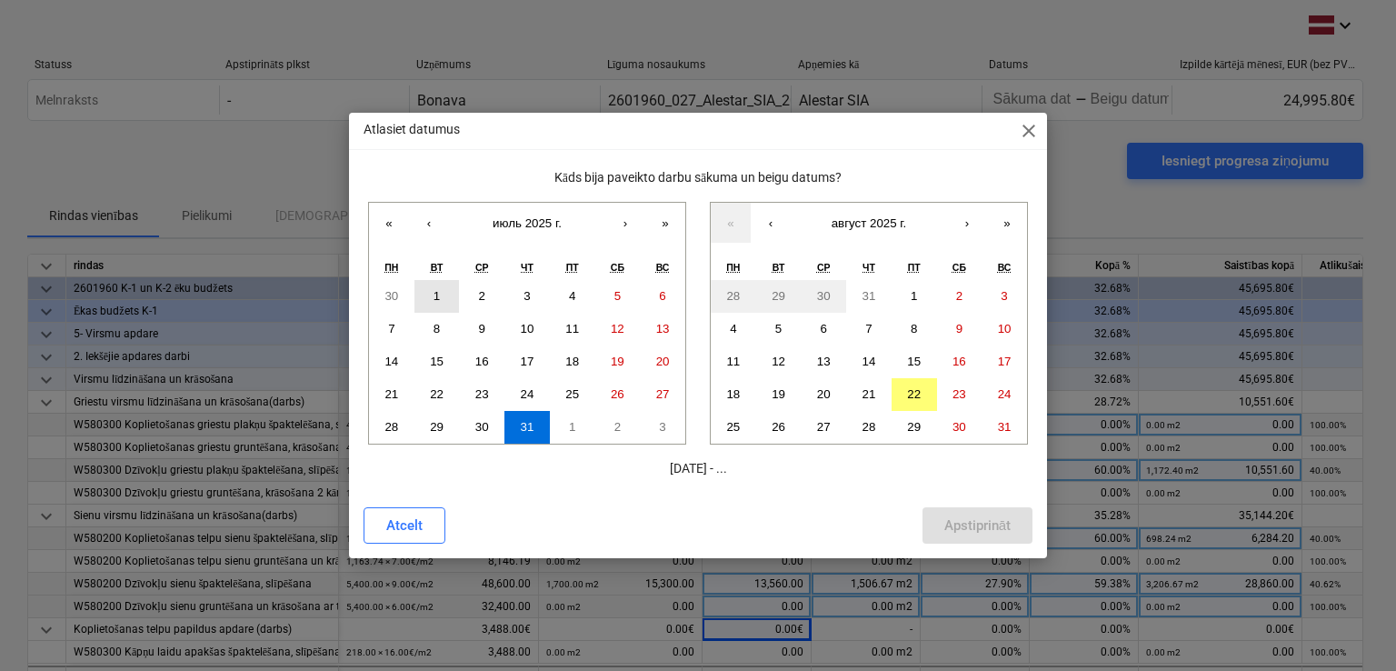
click at [444, 301] on button "1" at bounding box center [436, 296] width 45 height 33
click at [929, 293] on button "1" at bounding box center [914, 296] width 45 height 33
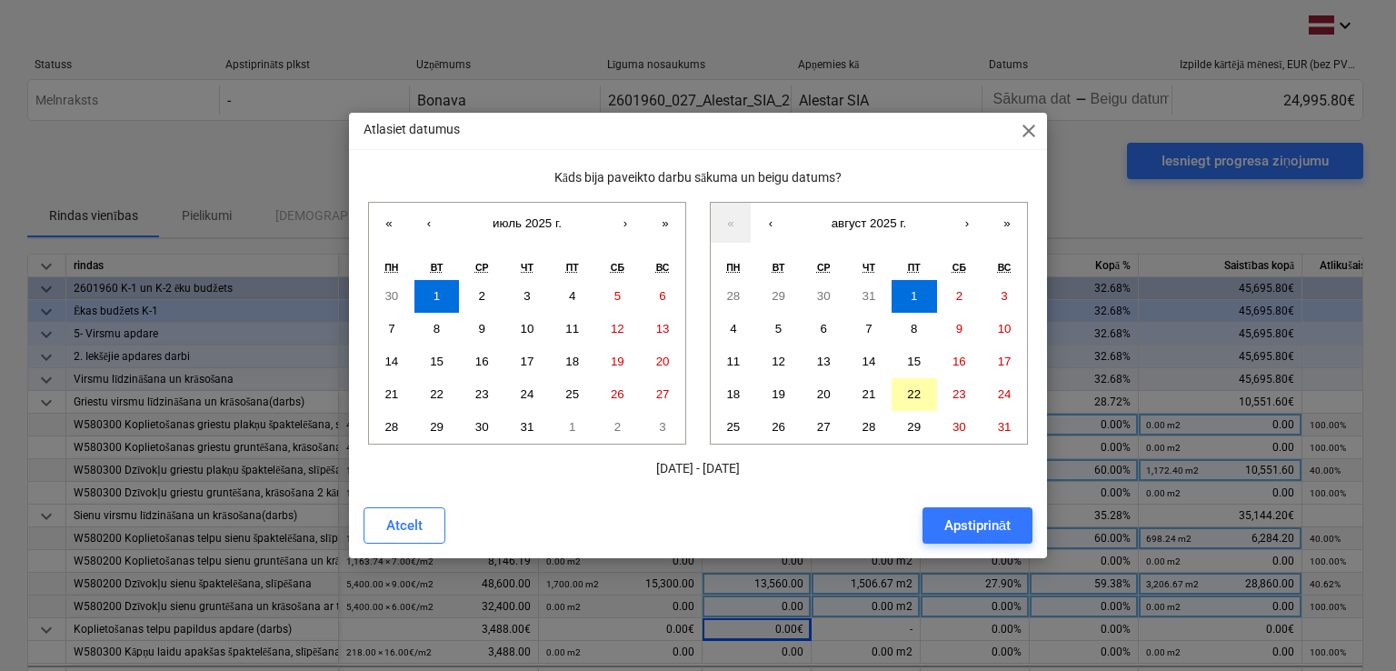
click at [916, 394] on abbr "22" at bounding box center [914, 394] width 14 height 14
click at [621, 220] on button "›" at bounding box center [625, 223] width 40 height 40
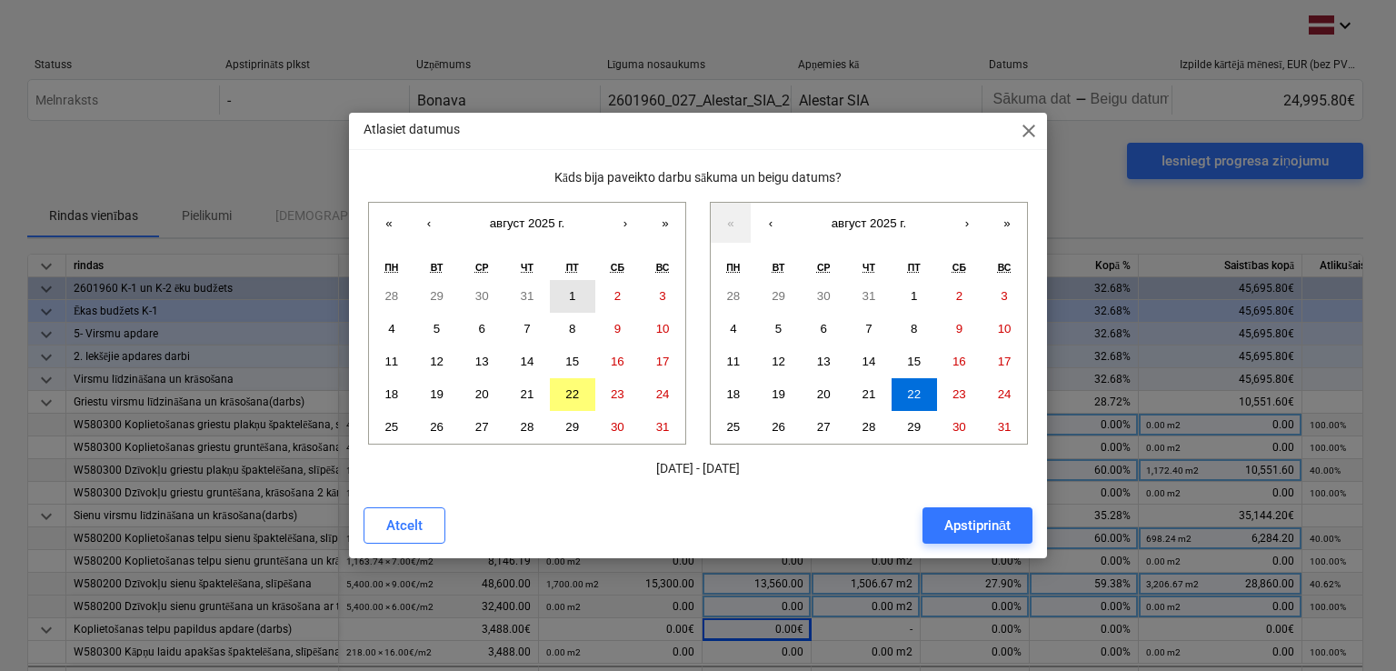
click at [564, 294] on button "1" at bounding box center [572, 296] width 45 height 33
click at [918, 391] on abbr "22" at bounding box center [914, 394] width 14 height 14
click at [578, 295] on button "1" at bounding box center [572, 296] width 45 height 33
click at [568, 397] on abbr "22" at bounding box center [572, 394] width 14 height 14
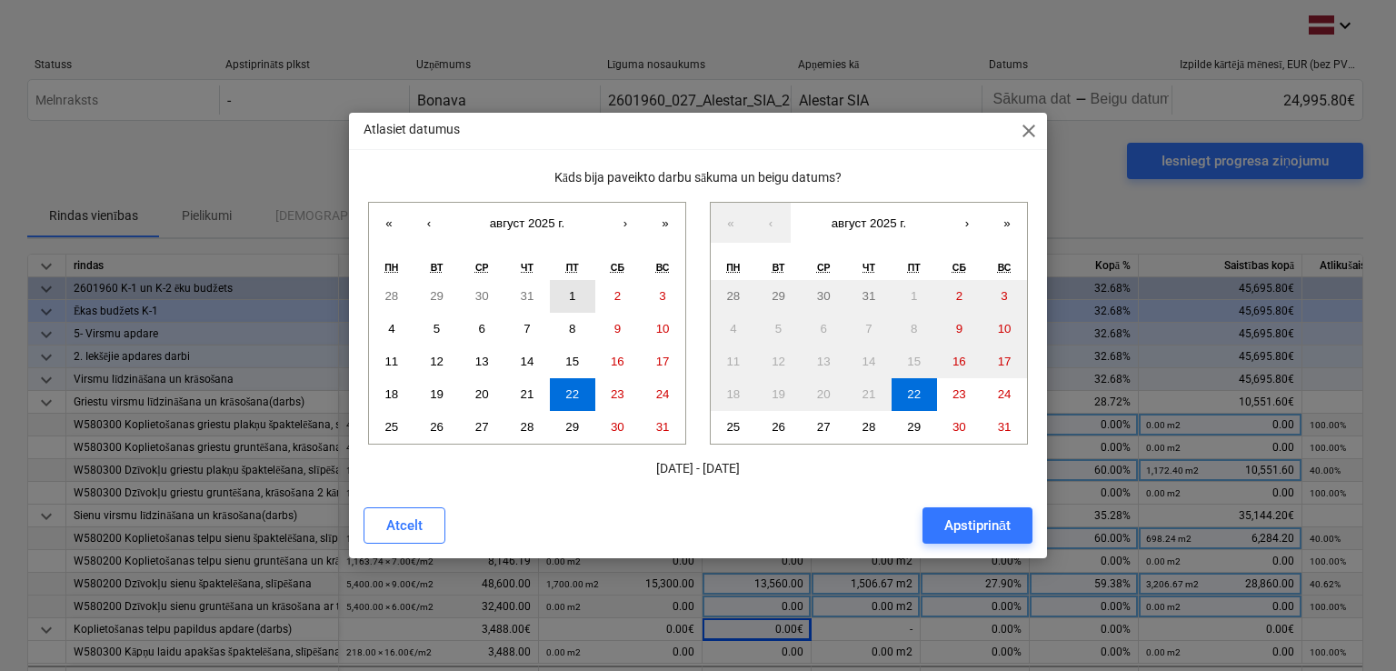
click at [566, 287] on button "1" at bounding box center [572, 296] width 45 height 33
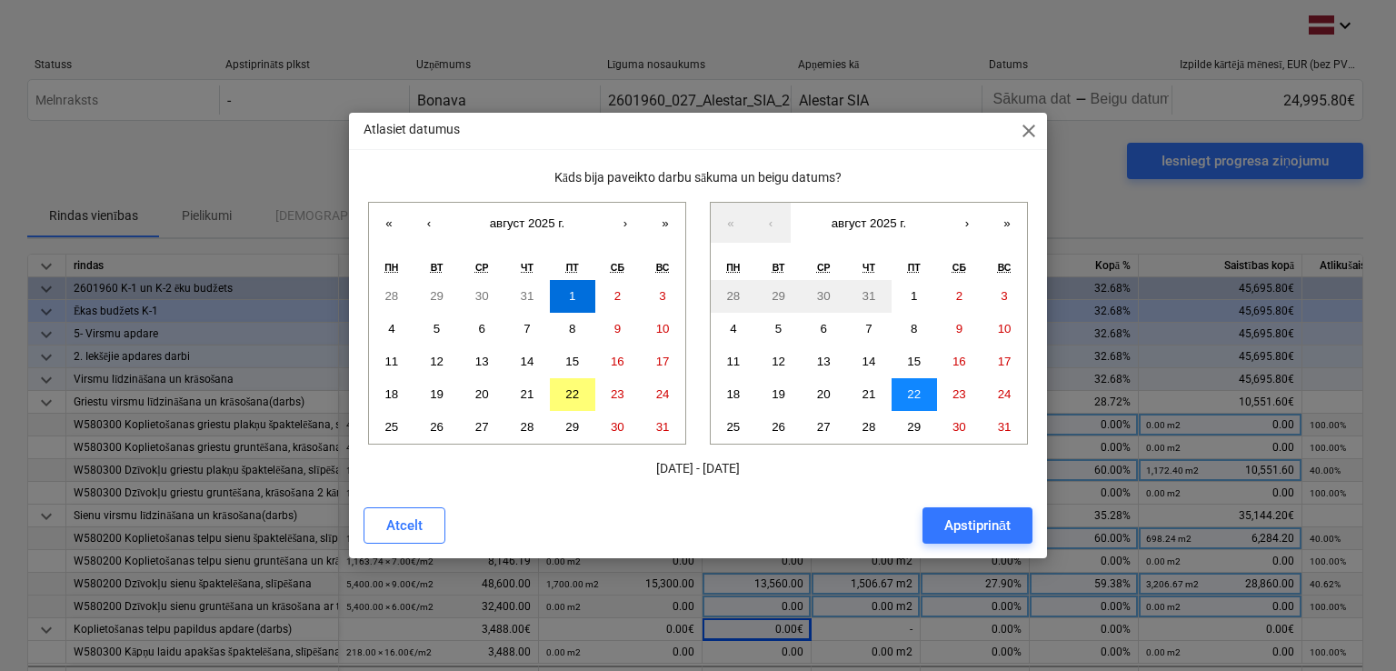
click at [920, 401] on button "22" at bounding box center [914, 394] width 45 height 33
click at [430, 531] on button "Atcelt" at bounding box center [405, 525] width 82 height 36
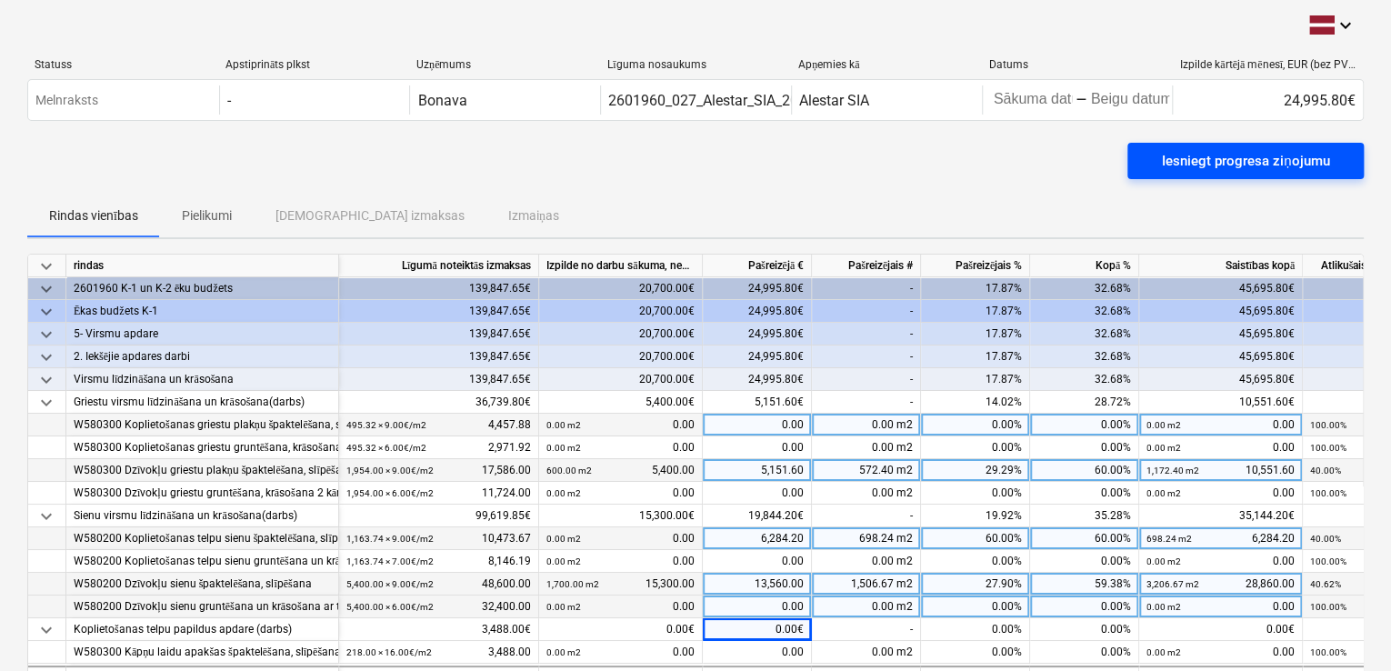
click at [1245, 156] on div "Iesniegt progresa ziņojumu" at bounding box center [1245, 161] width 167 height 24
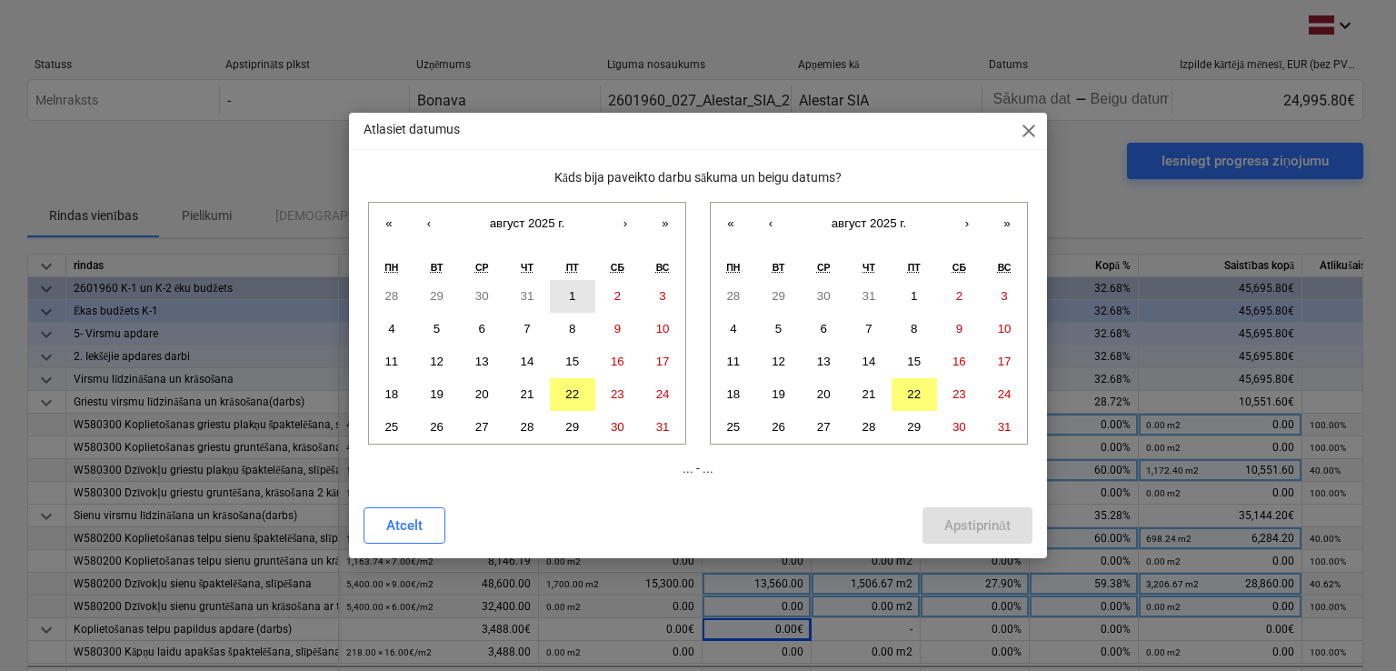
click at [569, 289] on abbr "1" at bounding box center [572, 296] width 6 height 14
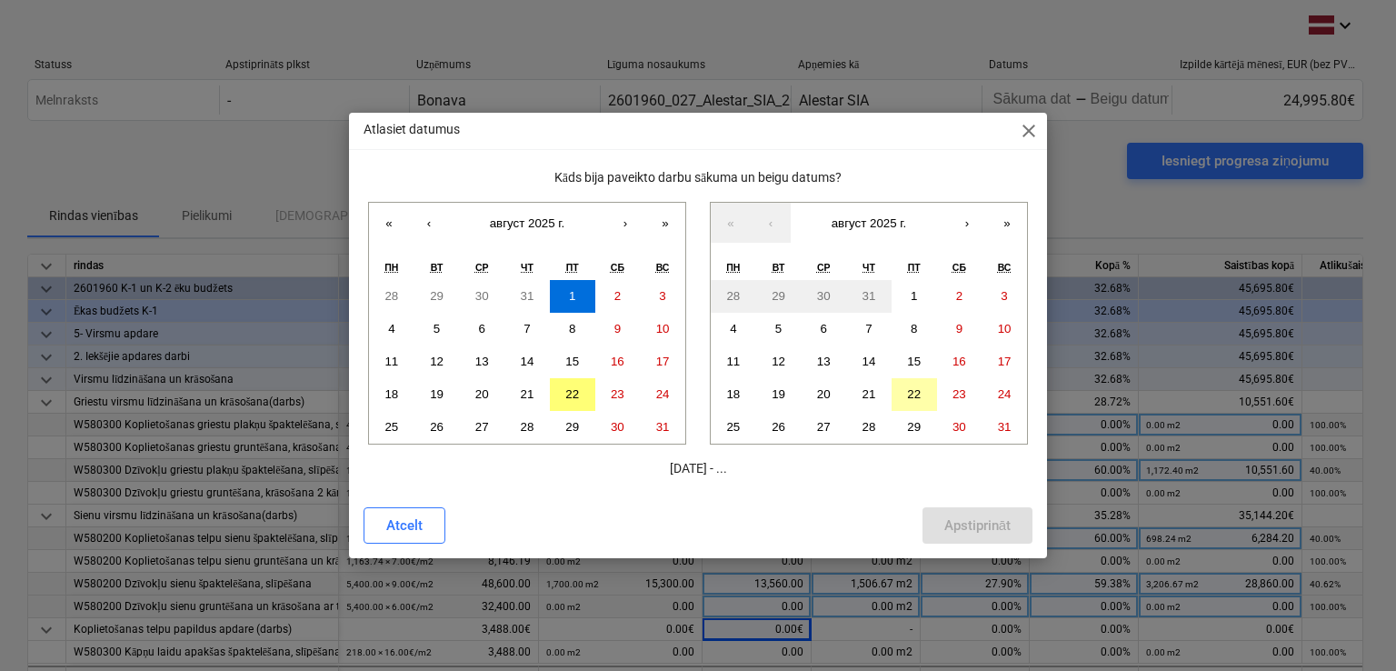
click at [914, 390] on abbr "22" at bounding box center [914, 394] width 14 height 14
click at [964, 524] on div "Apstiprināt" at bounding box center [977, 526] width 66 height 24
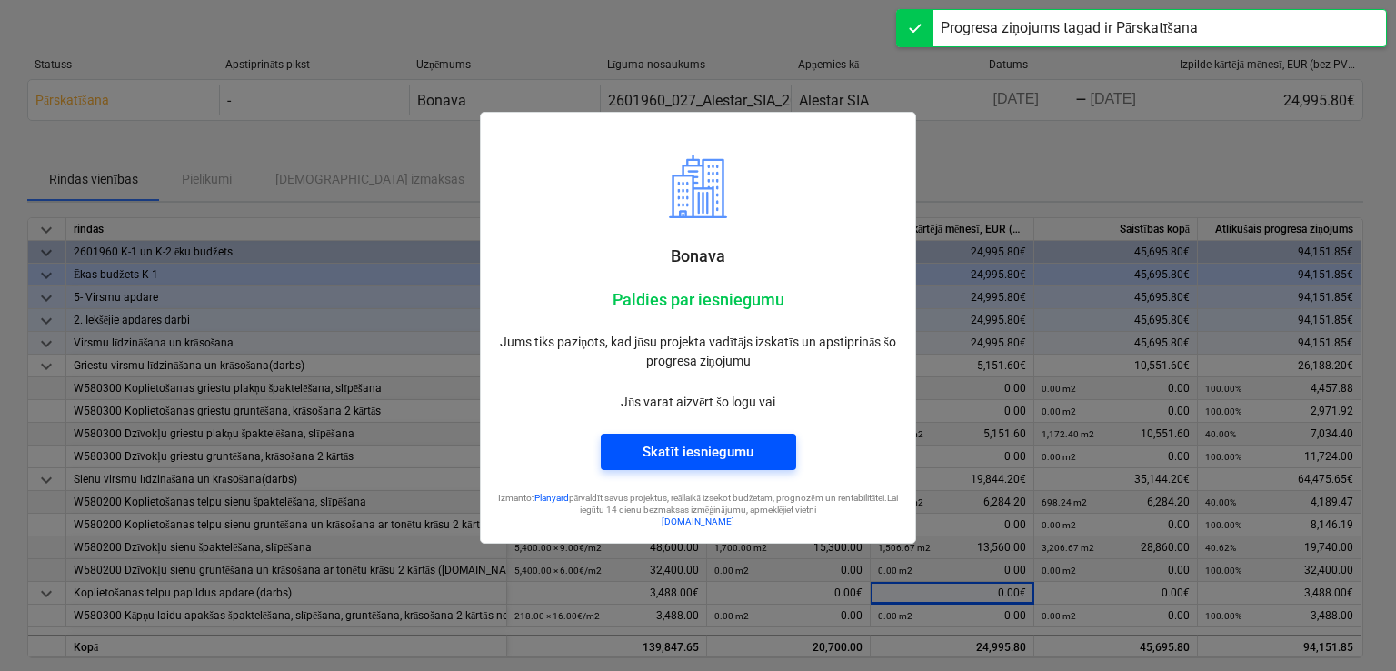
click at [694, 452] on div "Skatīt iesniegumu" at bounding box center [698, 452] width 110 height 24
